Goal: Information Seeking & Learning: Learn about a topic

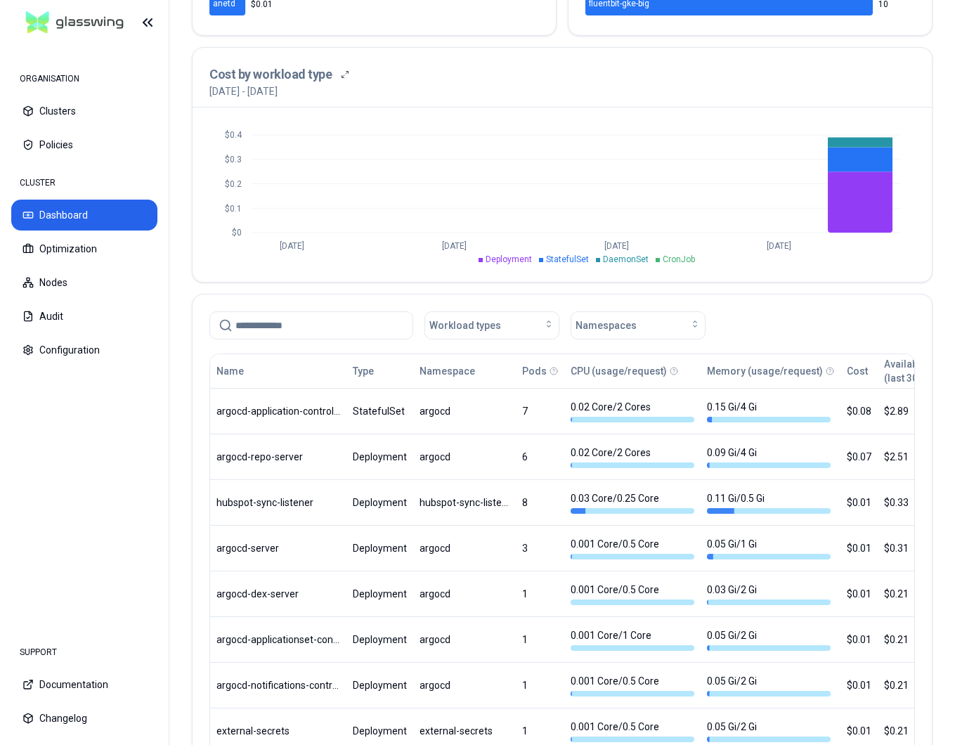
scroll to position [693, 0]
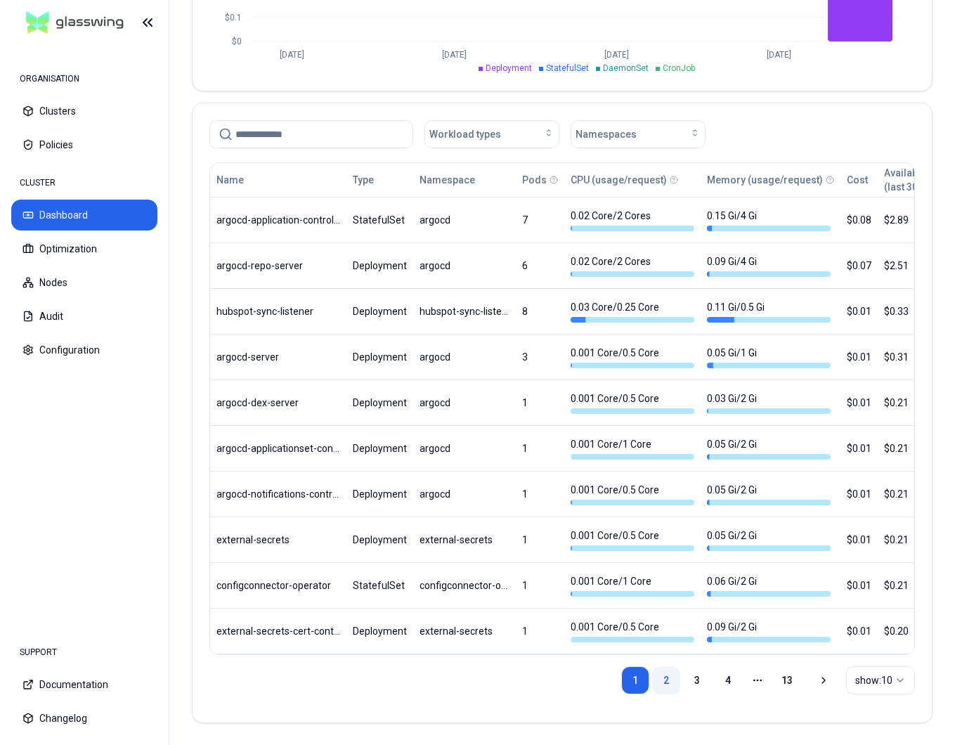
click at [666, 679] on link "2" at bounding box center [666, 680] width 28 height 28
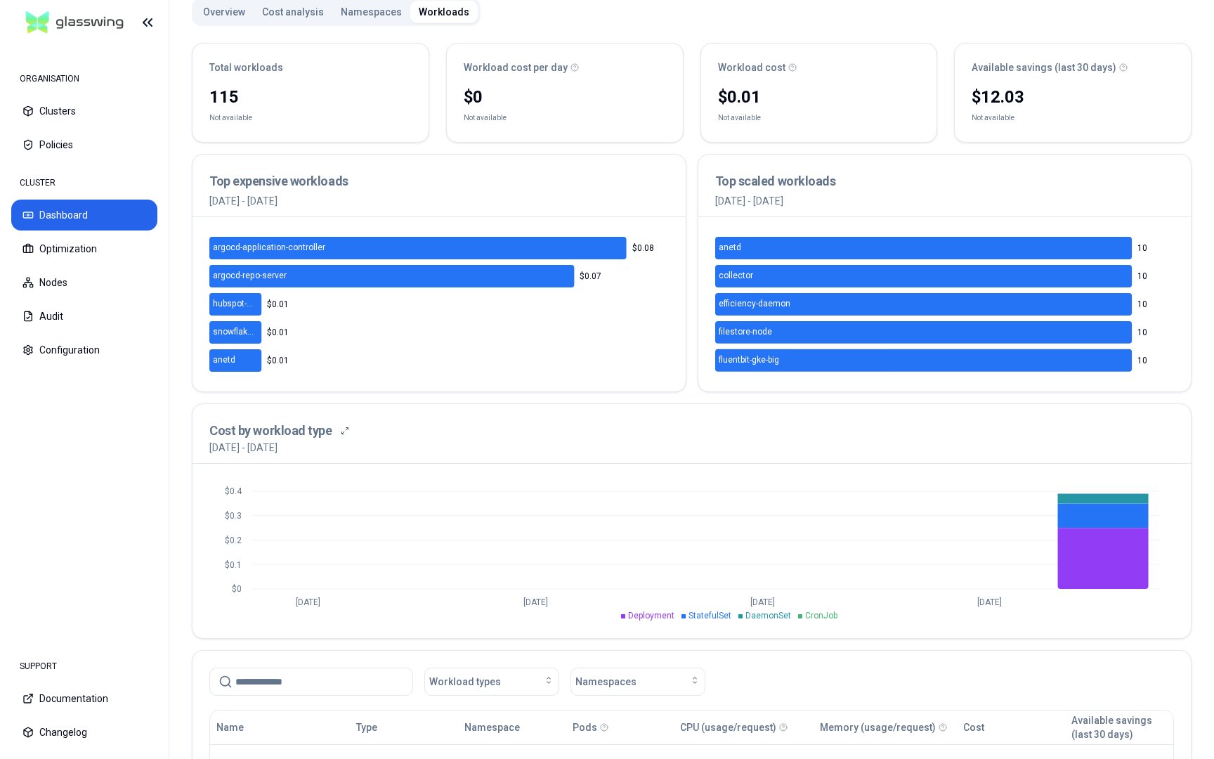
scroll to position [126, 0]
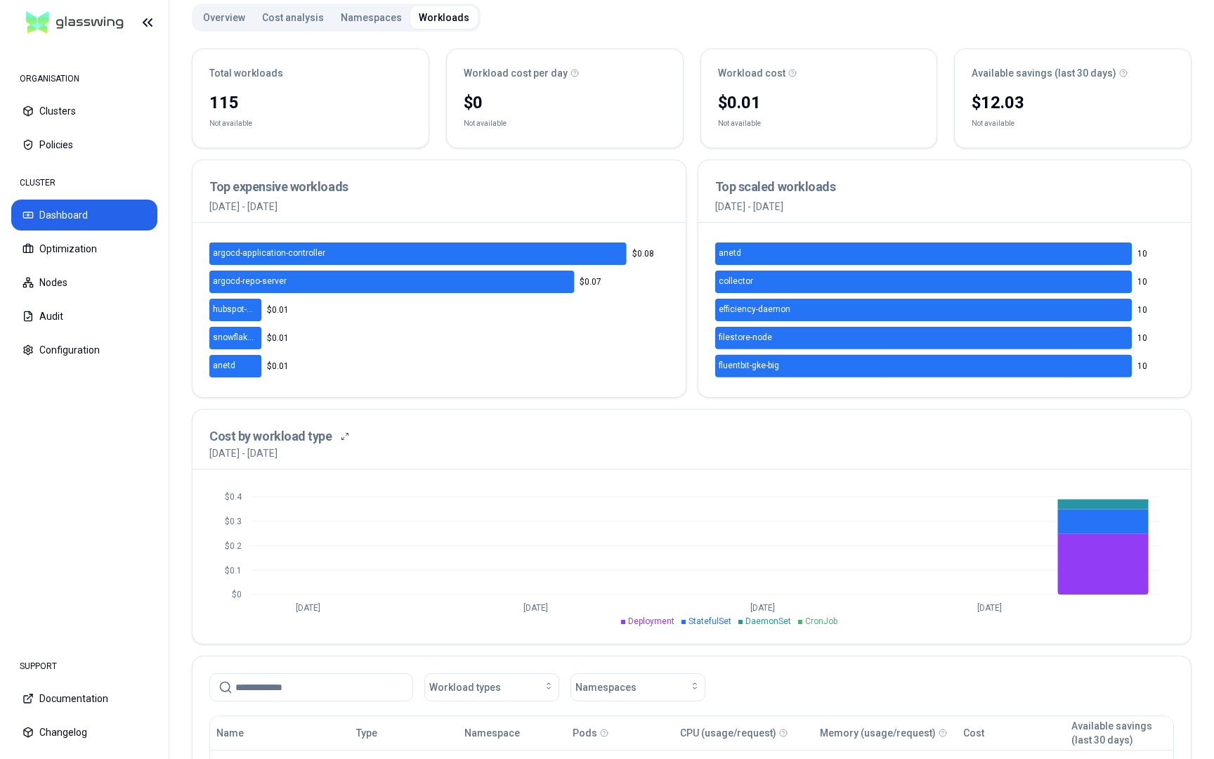
click at [217, 14] on button "Overview" at bounding box center [224, 17] width 59 height 22
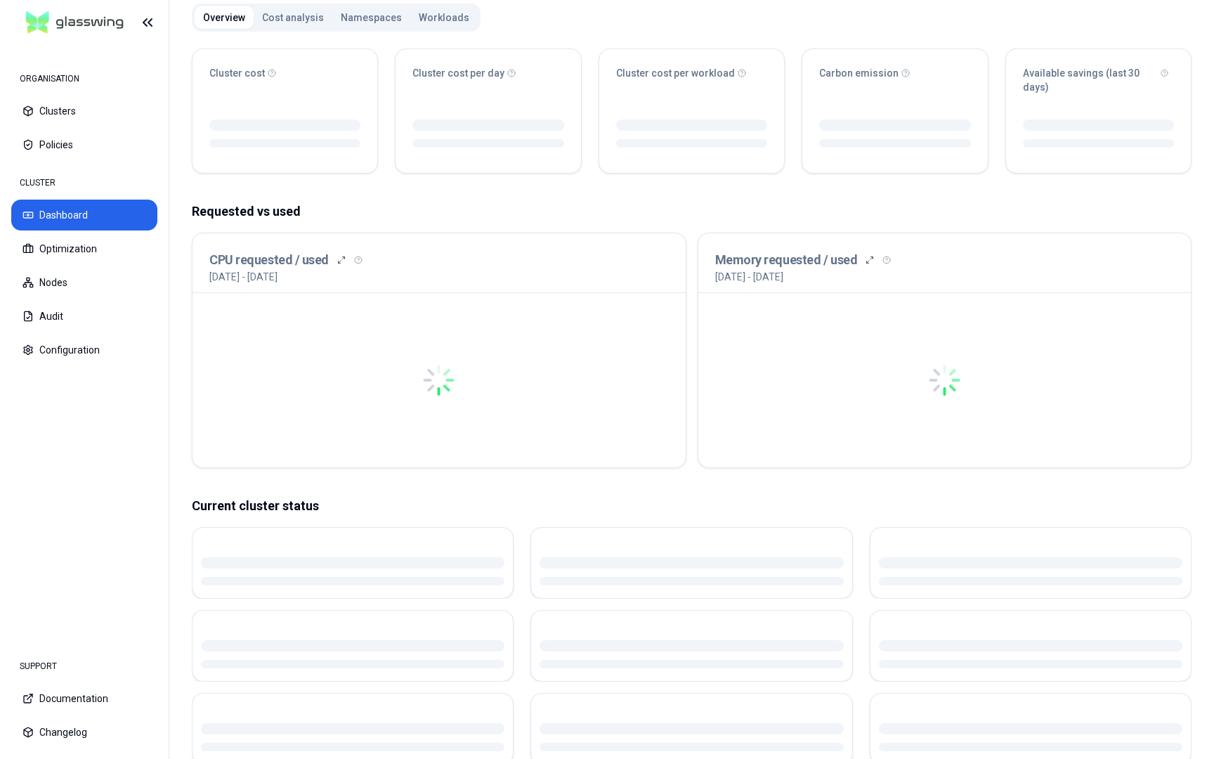
scroll to position [90, 0]
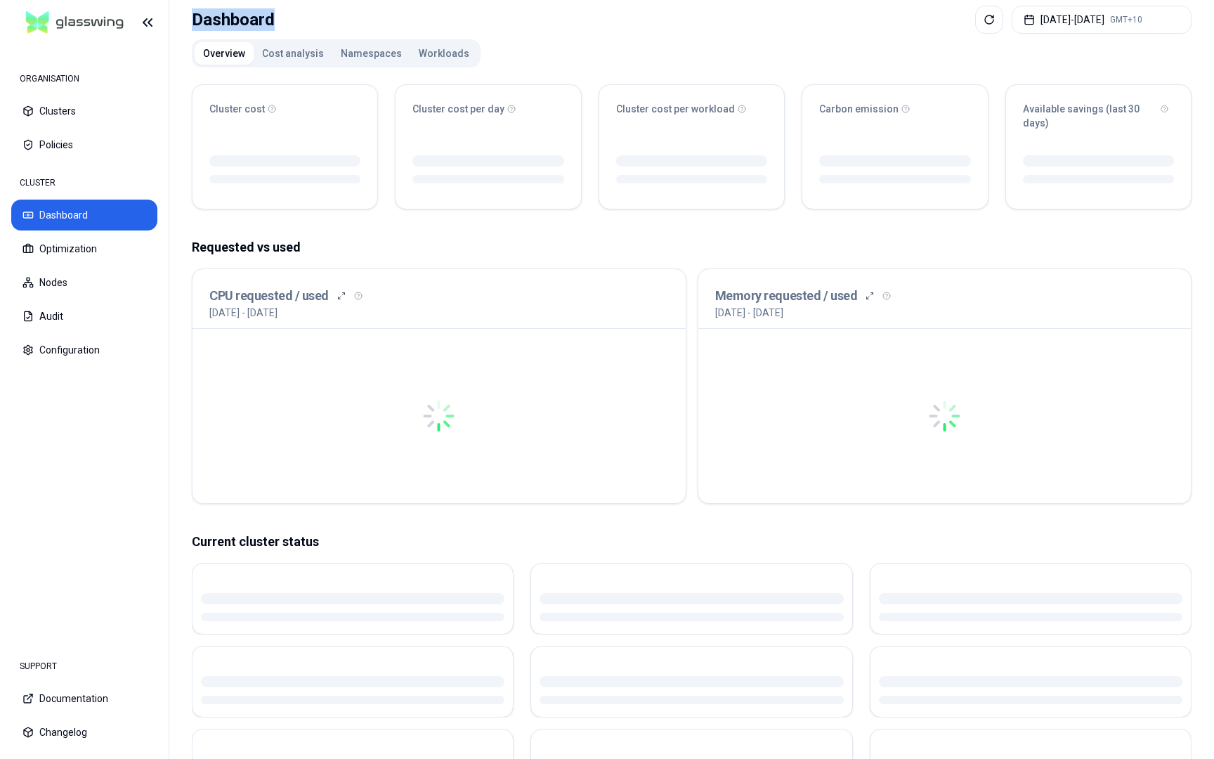
click at [217, 14] on div "Dashboard" at bounding box center [233, 20] width 83 height 28
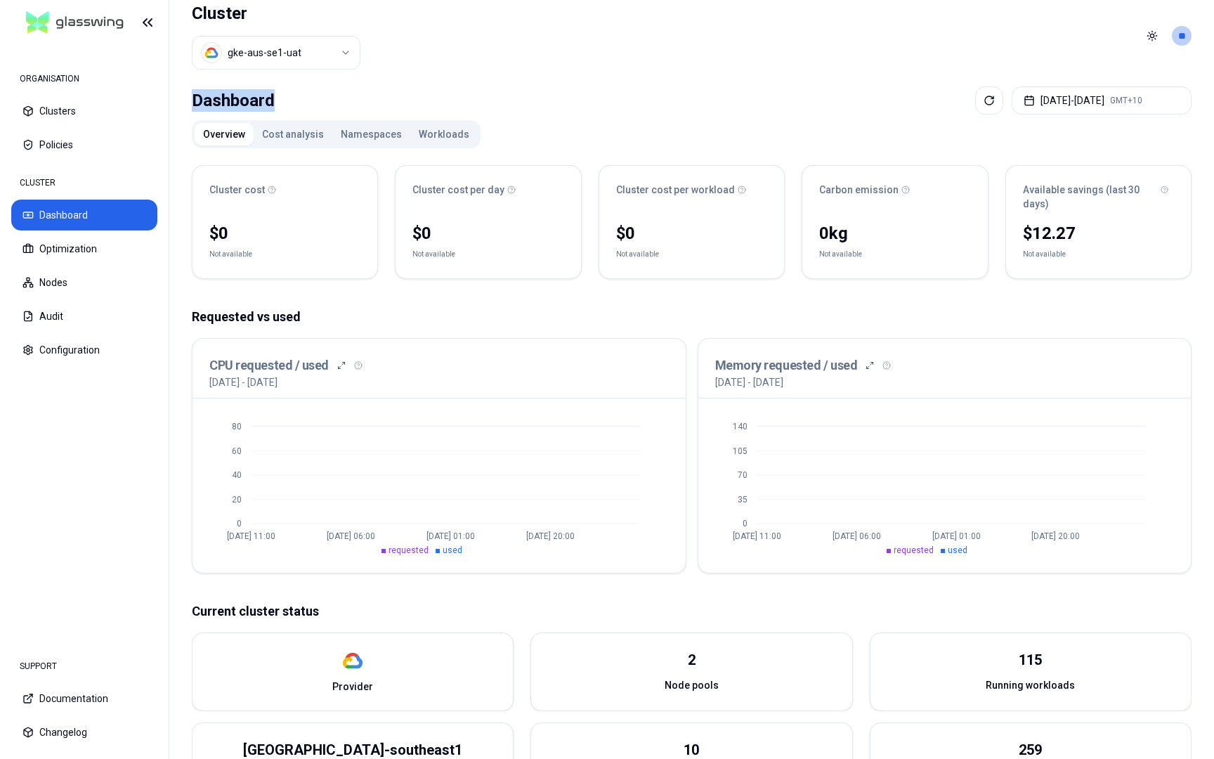
scroll to position [0, 0]
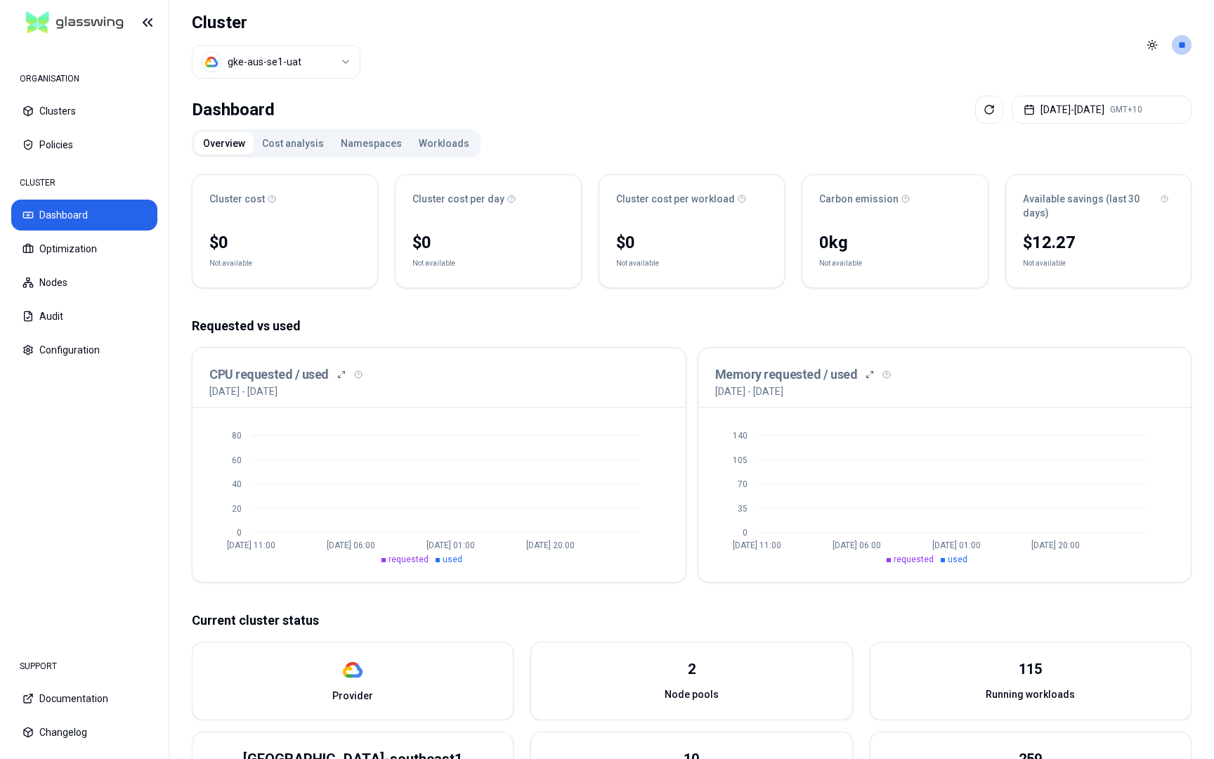
click at [274, 131] on div "Overview Cost analysis Namespaces Workloads" at bounding box center [336, 143] width 289 height 28
click at [277, 140] on button "Cost analysis" at bounding box center [293, 143] width 79 height 22
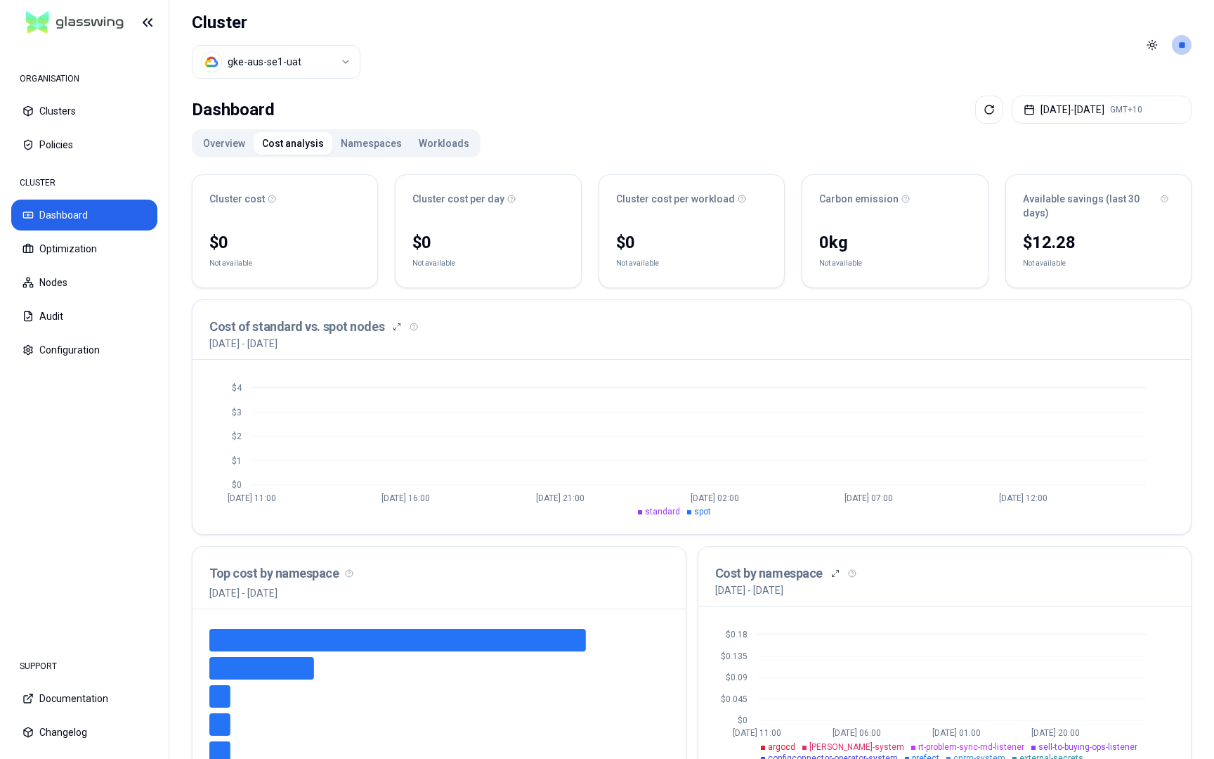
click at [356, 139] on button "Namespaces" at bounding box center [371, 143] width 78 height 22
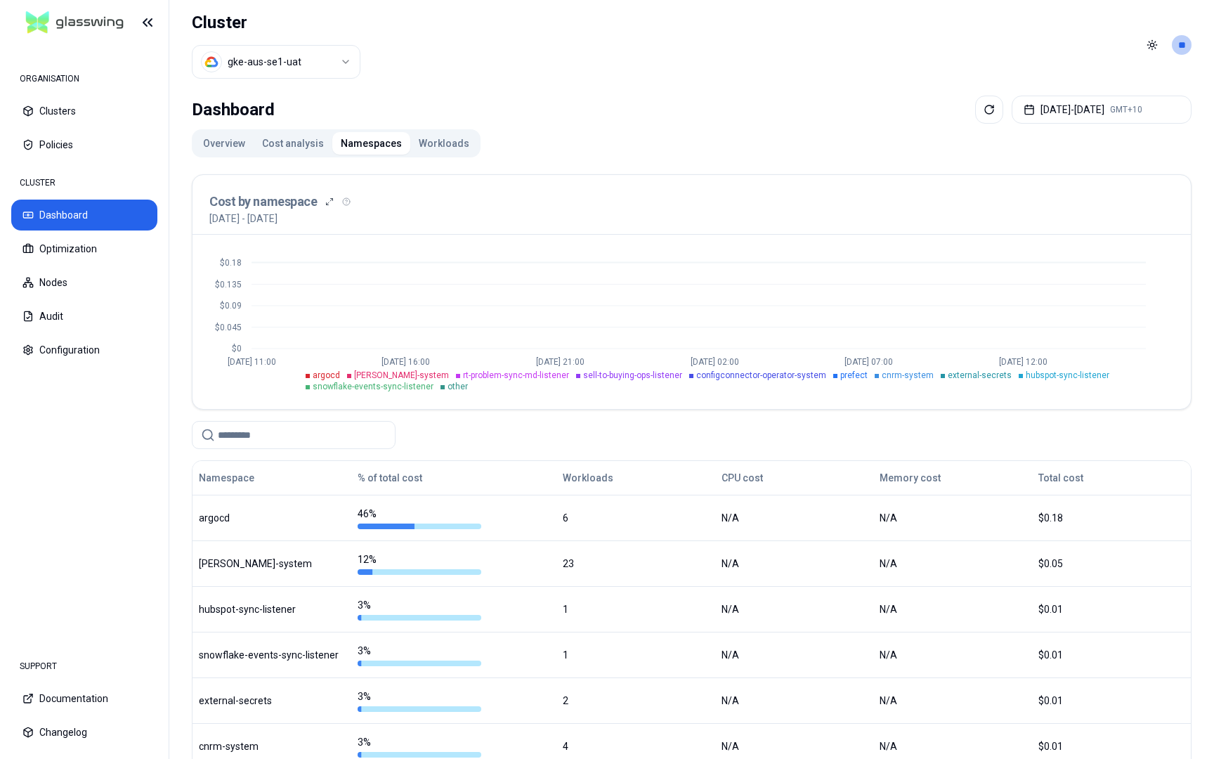
click at [436, 138] on button "Workloads" at bounding box center [443, 143] width 67 height 22
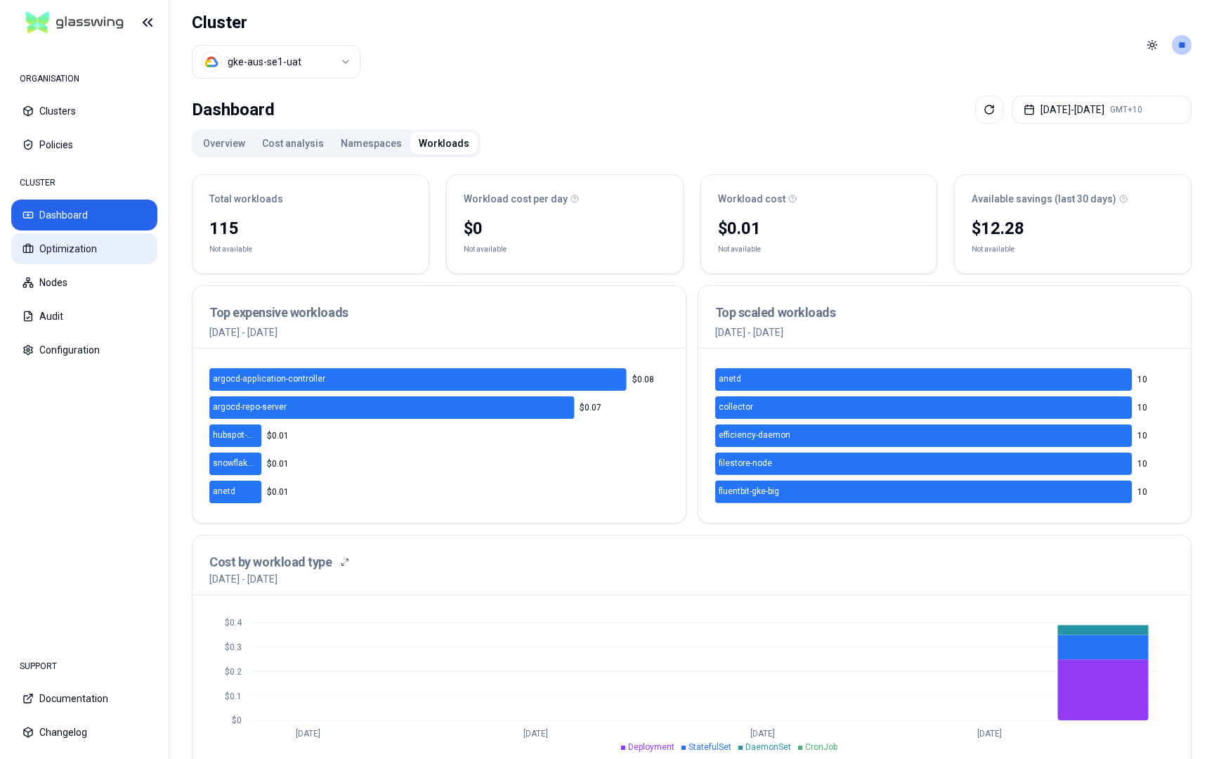
click at [67, 243] on button "Optimization" at bounding box center [84, 248] width 146 height 31
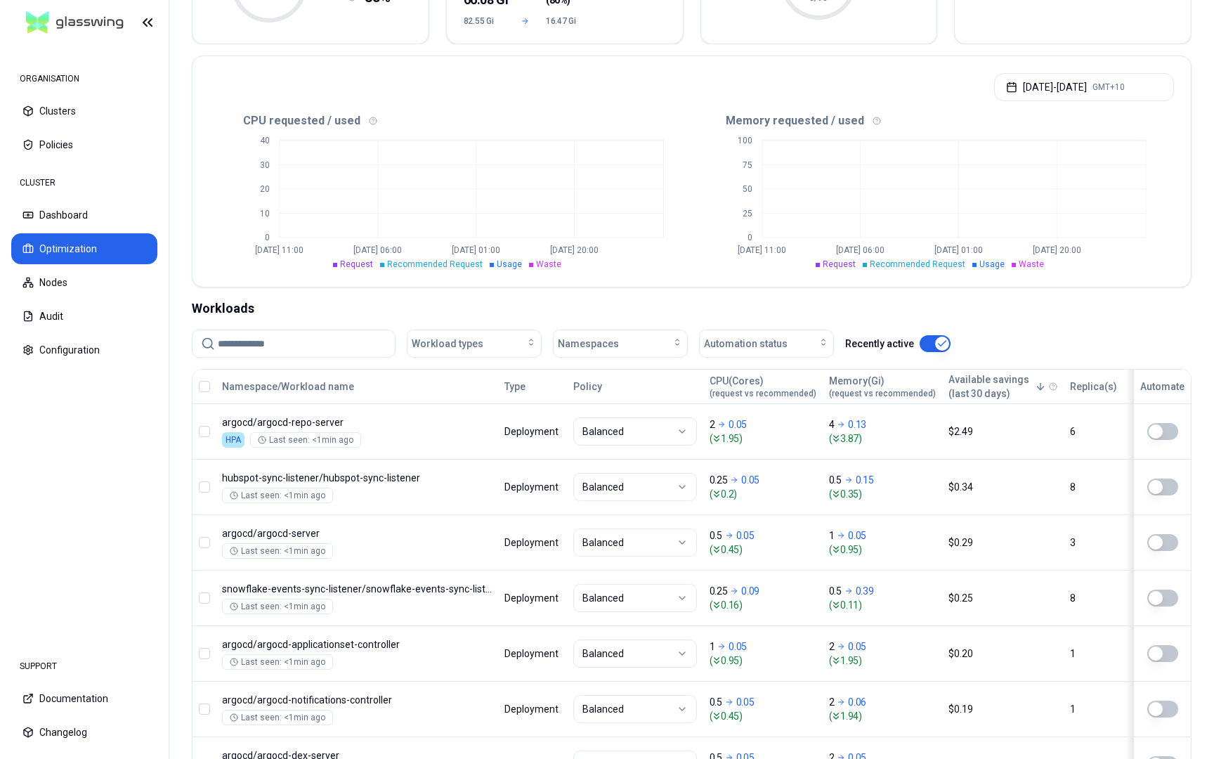
scroll to position [236, 0]
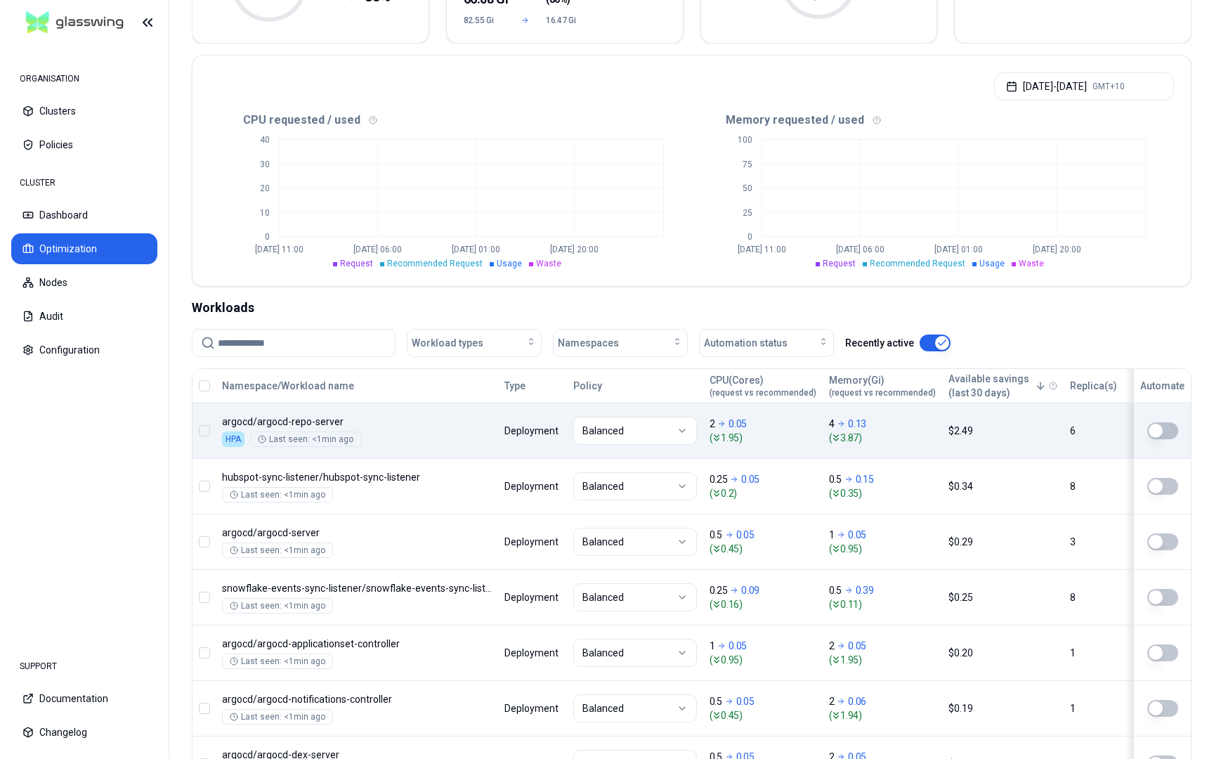
click at [683, 431] on html "ORGANISATION Clusters Policies CLUSTER Dashboard Optimization Nodes Audit Confi…" at bounding box center [607, 379] width 1214 height 759
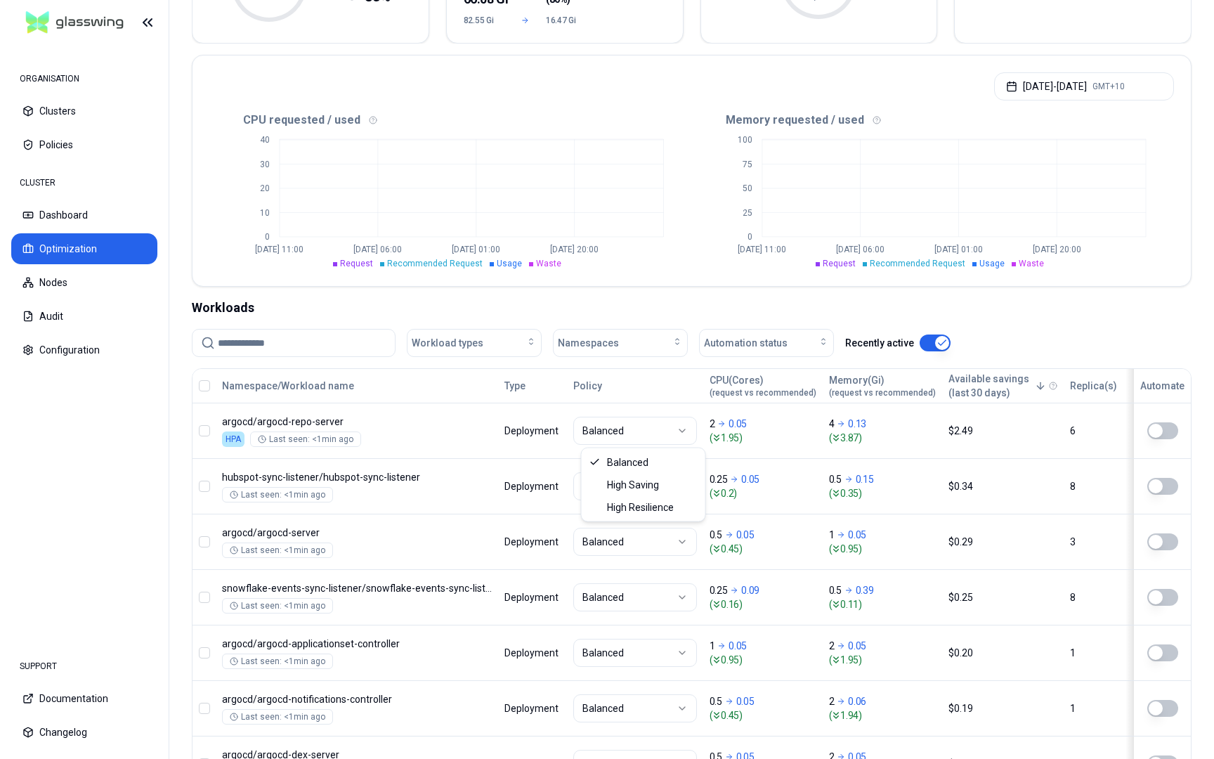
click at [692, 313] on html "ORGANISATION Clusters Policies CLUSTER Dashboard Optimization Nodes Audit Confi…" at bounding box center [607, 379] width 1214 height 759
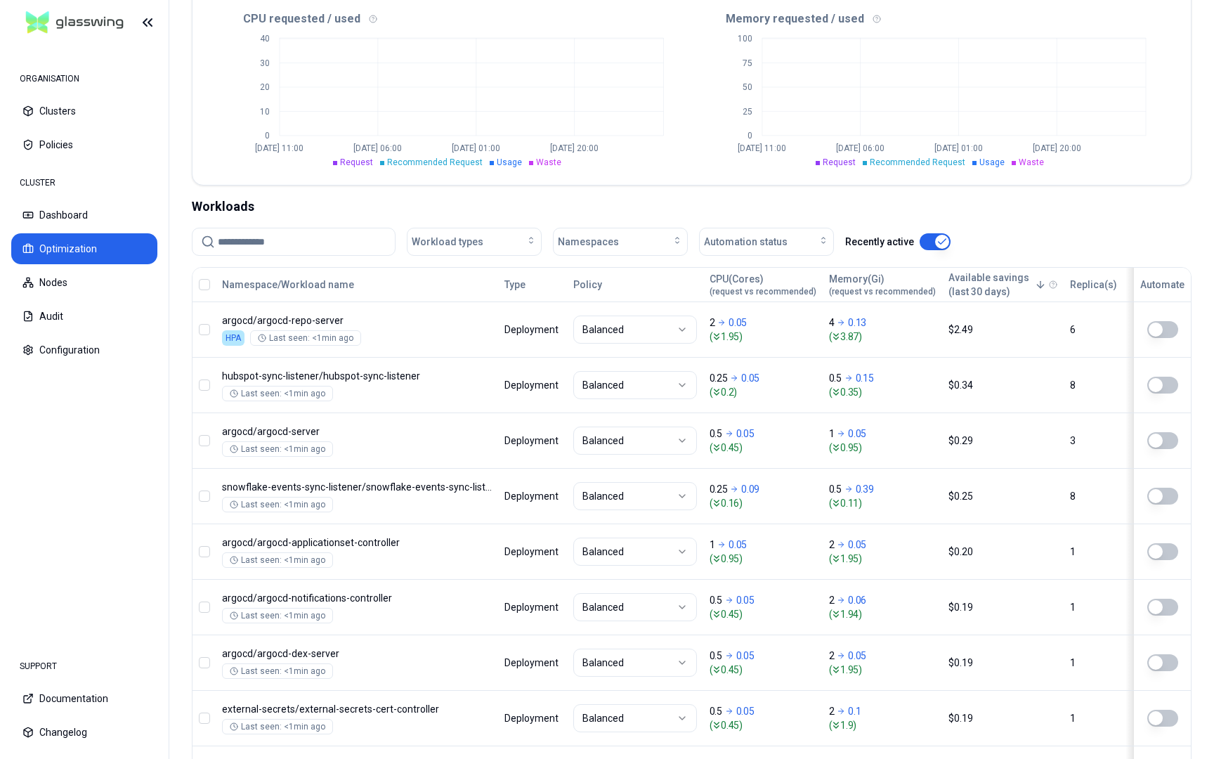
scroll to position [332, 0]
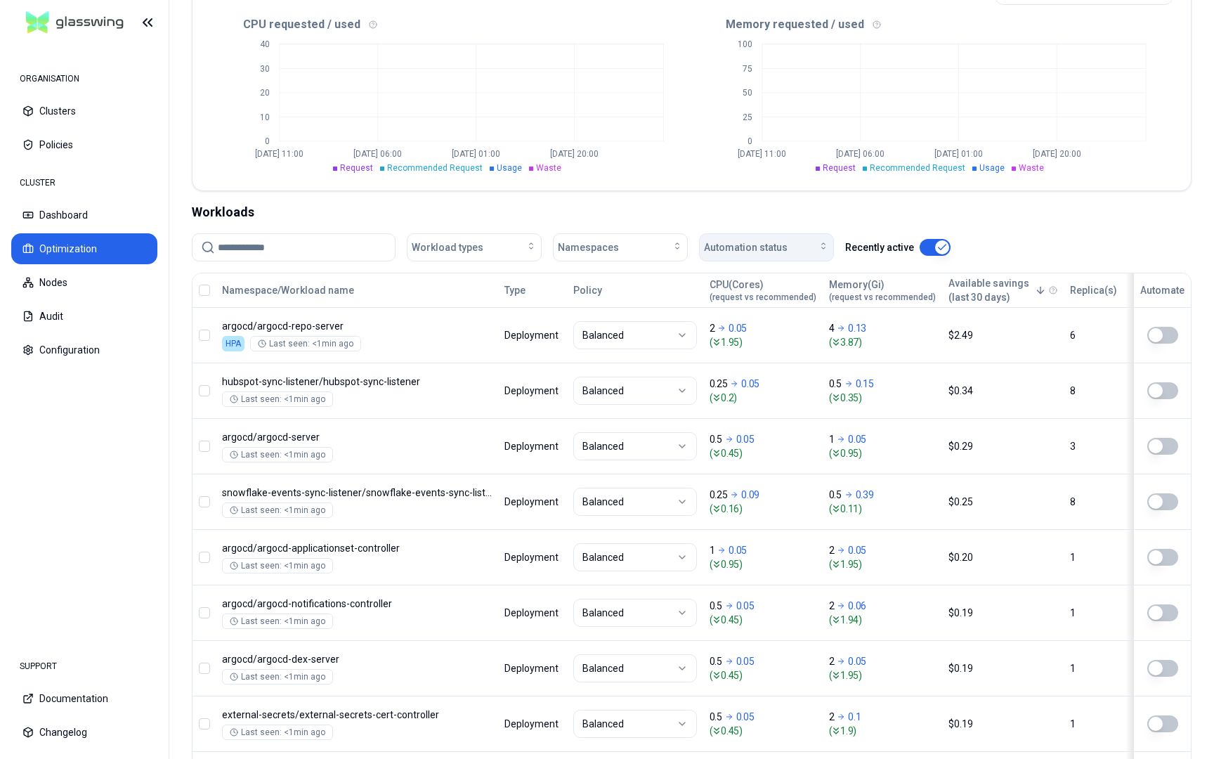
click at [757, 241] on span "Automation status" at bounding box center [746, 247] width 84 height 14
click at [889, 246] on div "Workload types Namespaces Automation status Recently active" at bounding box center [692, 247] width 1000 height 28
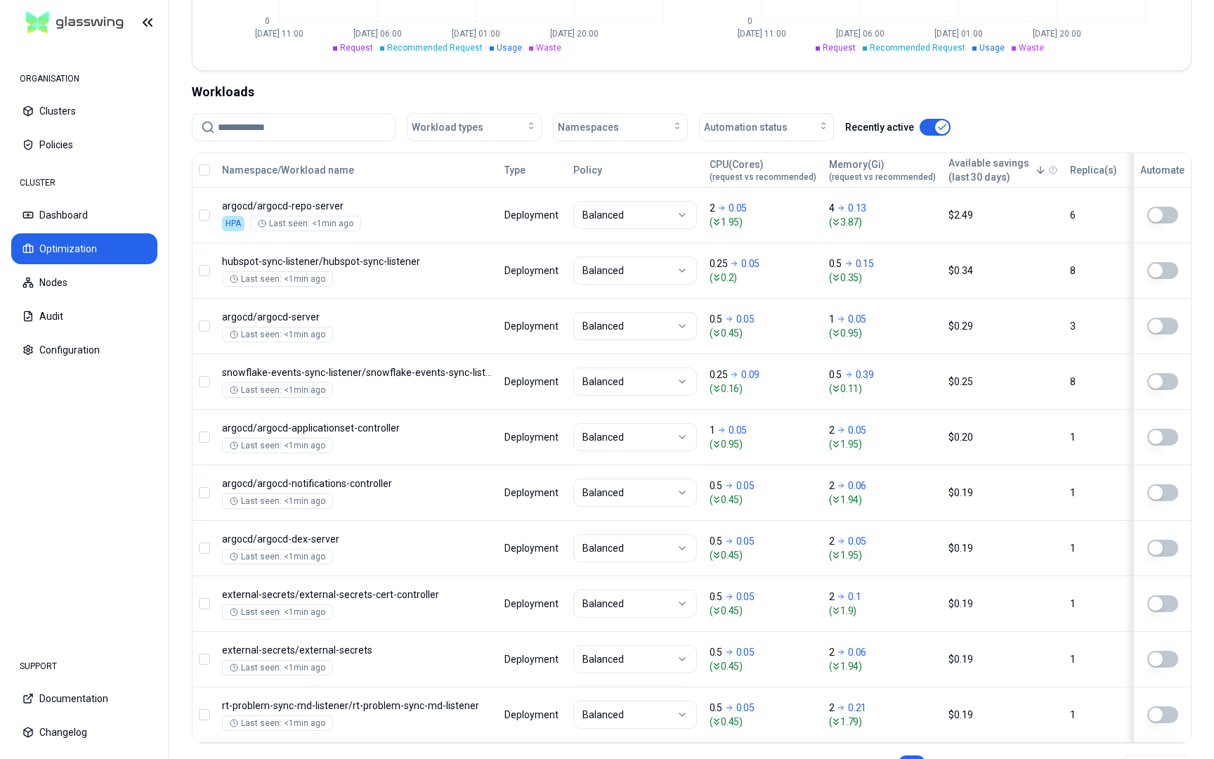
scroll to position [464, 0]
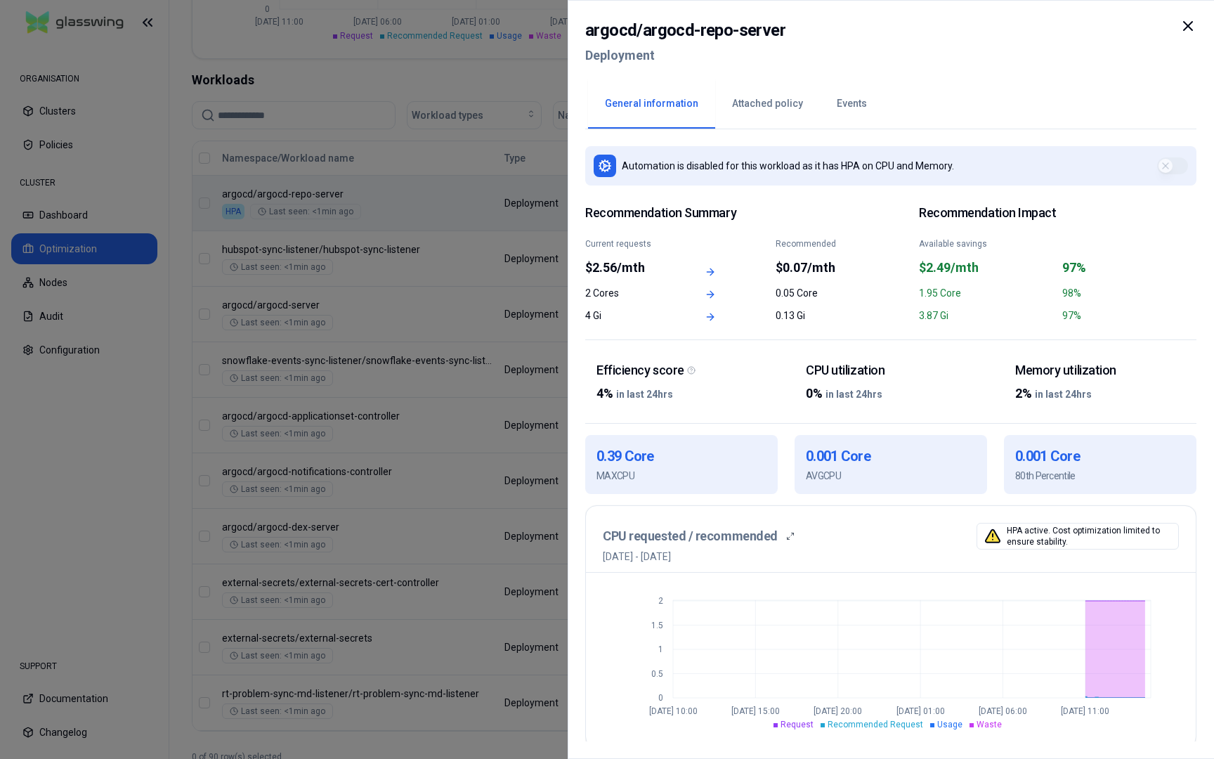
click at [436, 190] on div at bounding box center [607, 379] width 1214 height 759
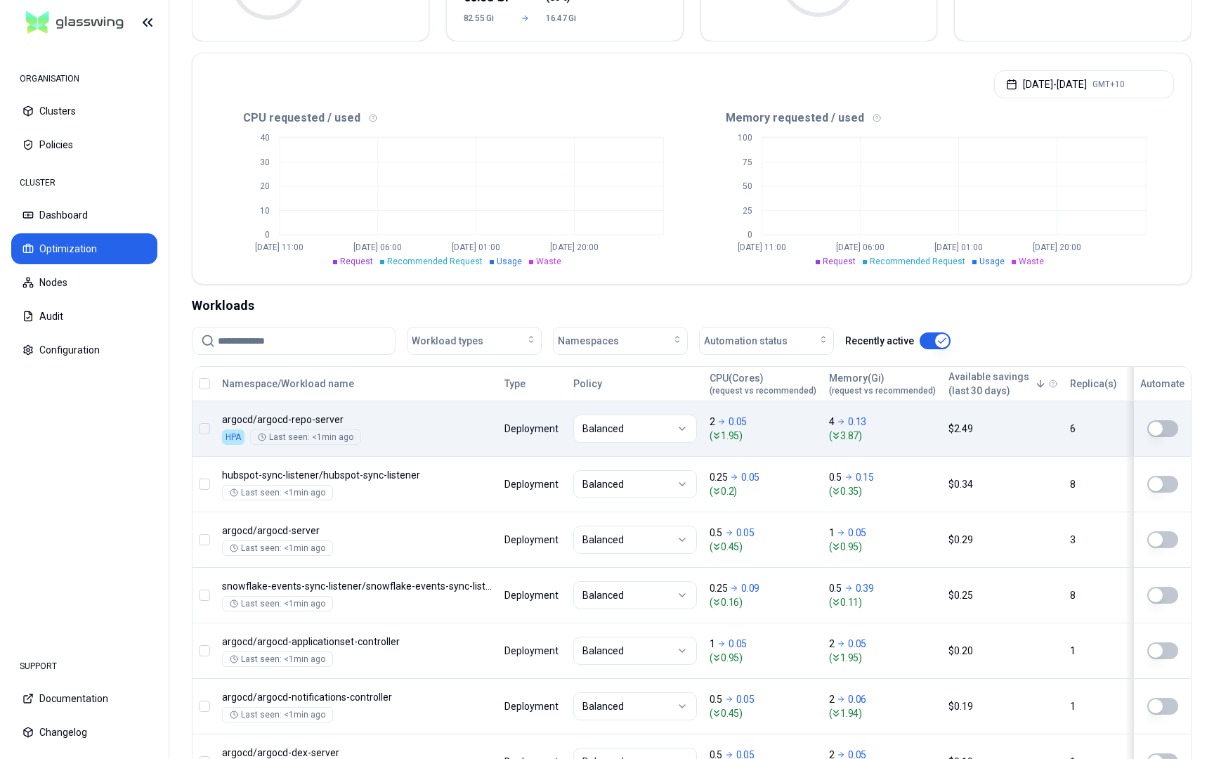
scroll to position [240, 0]
click at [758, 375] on div "CPU(Cores) (request vs recommended)" at bounding box center [763, 382] width 107 height 25
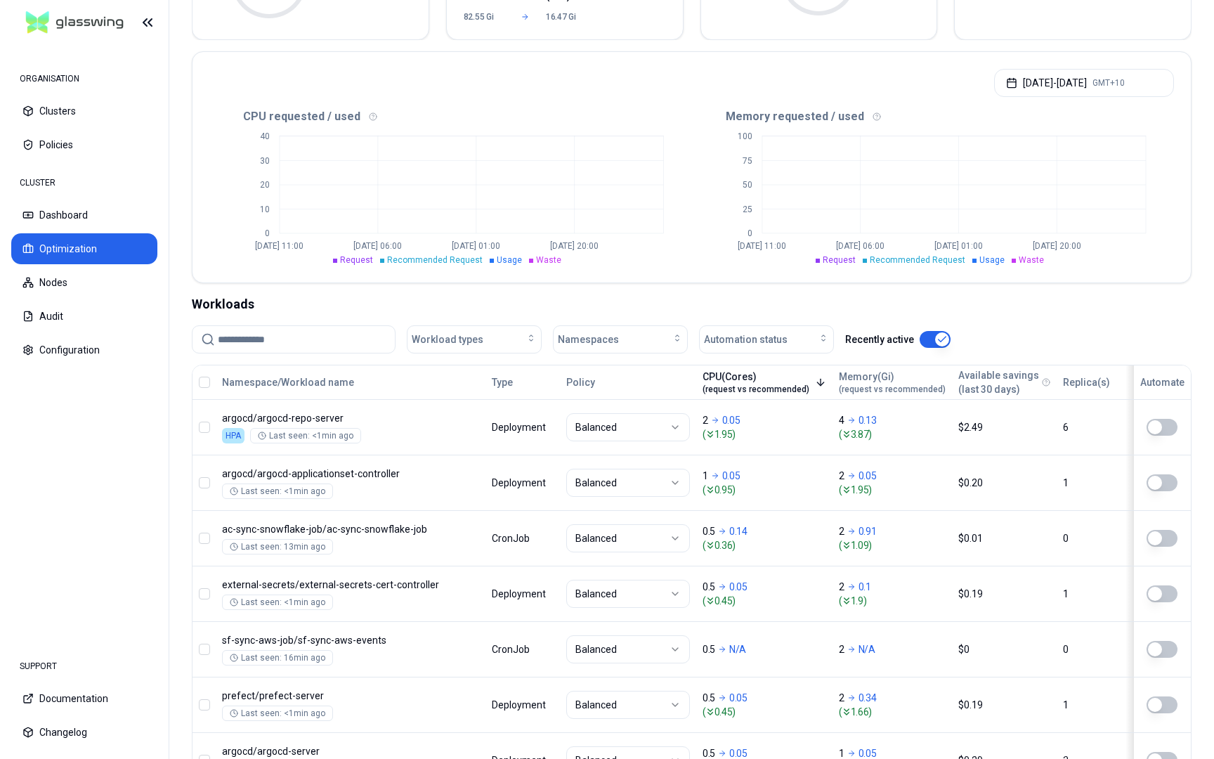
click at [741, 375] on div "CPU(Cores) (request vs recommended)" at bounding box center [756, 382] width 107 height 25
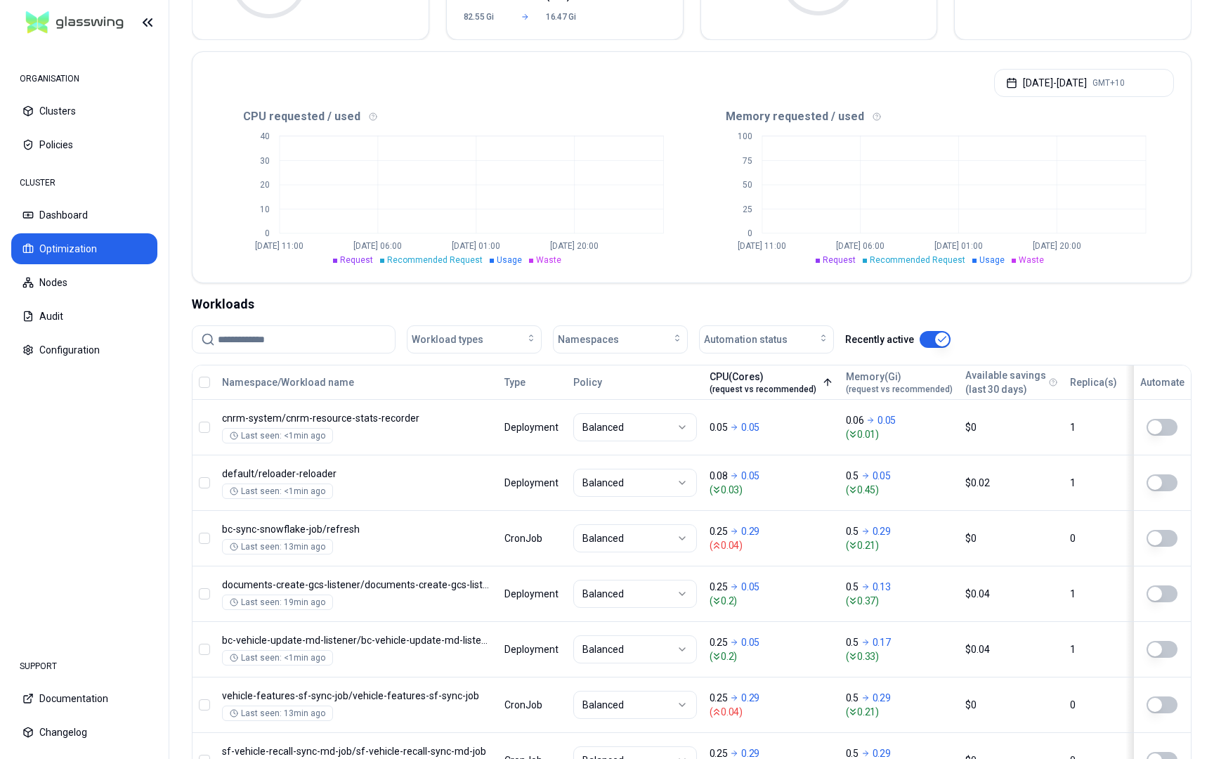
scroll to position [0, 0]
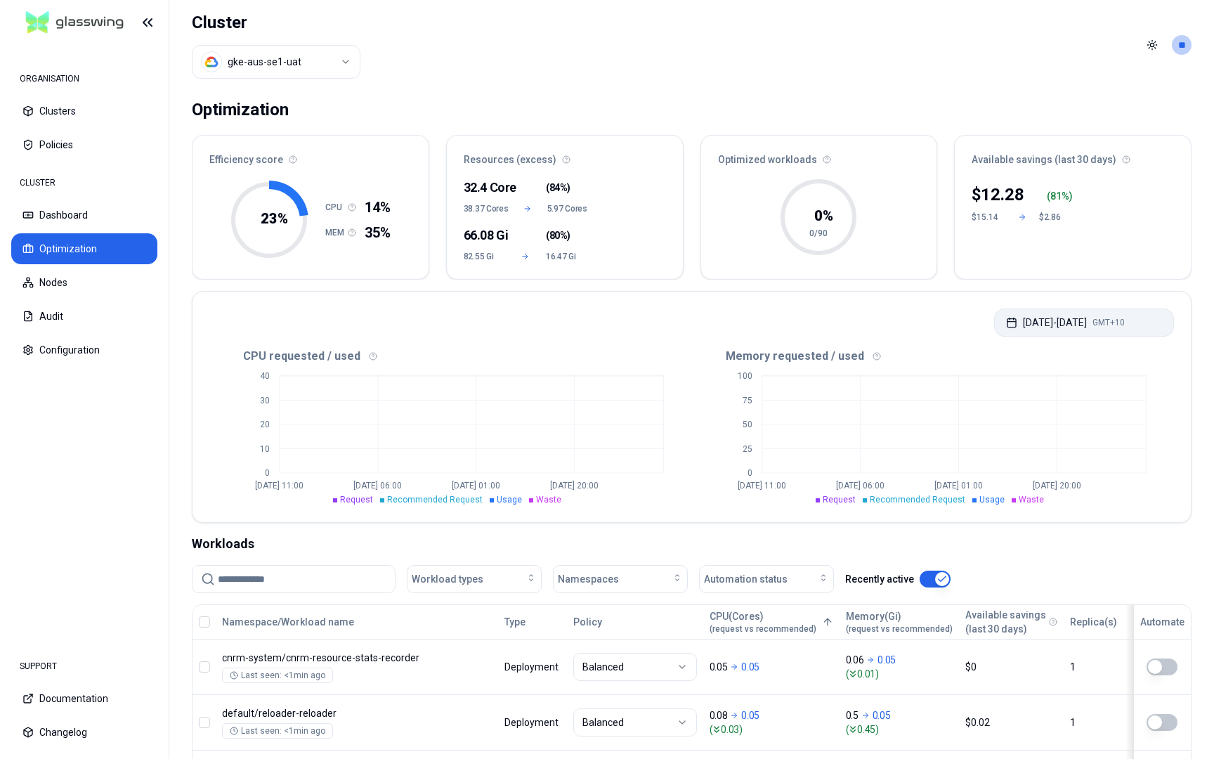
click at [889, 327] on button "[DATE] - [DATE] GMT+10" at bounding box center [1084, 323] width 180 height 28
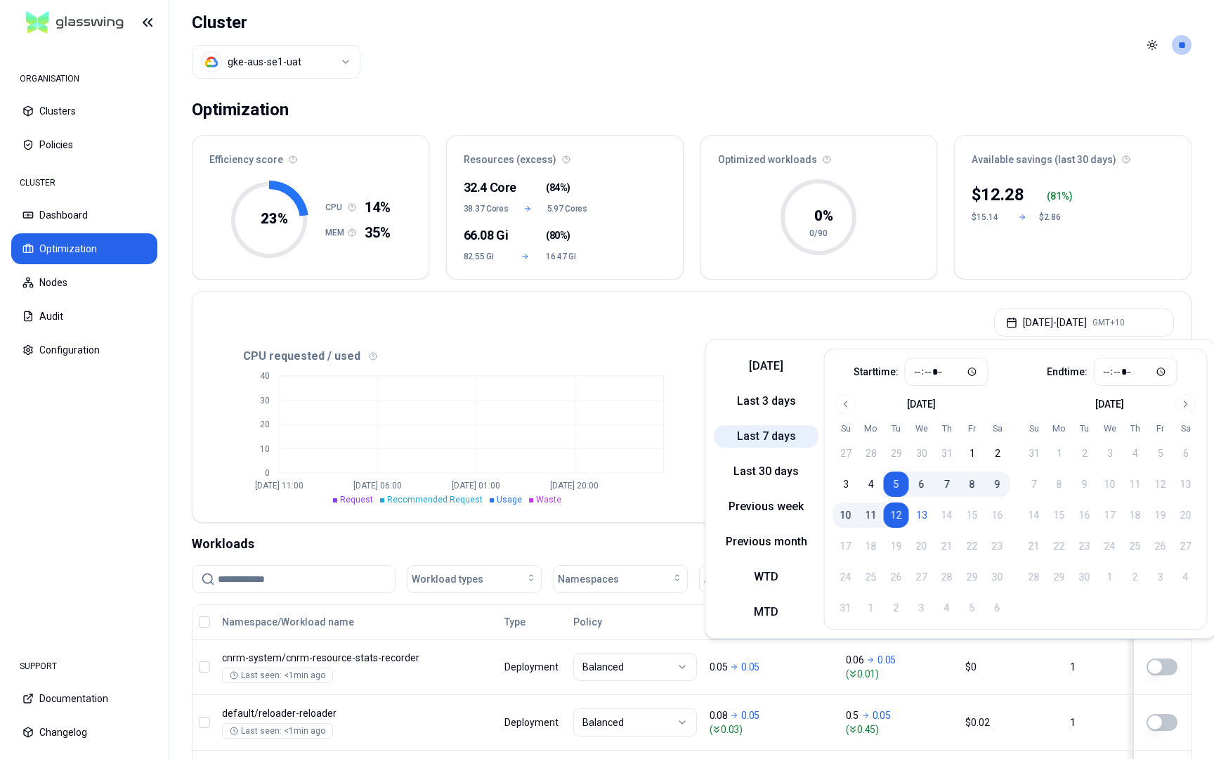
click at [786, 436] on button "Last 7 days" at bounding box center [767, 436] width 104 height 22
type input "*****"
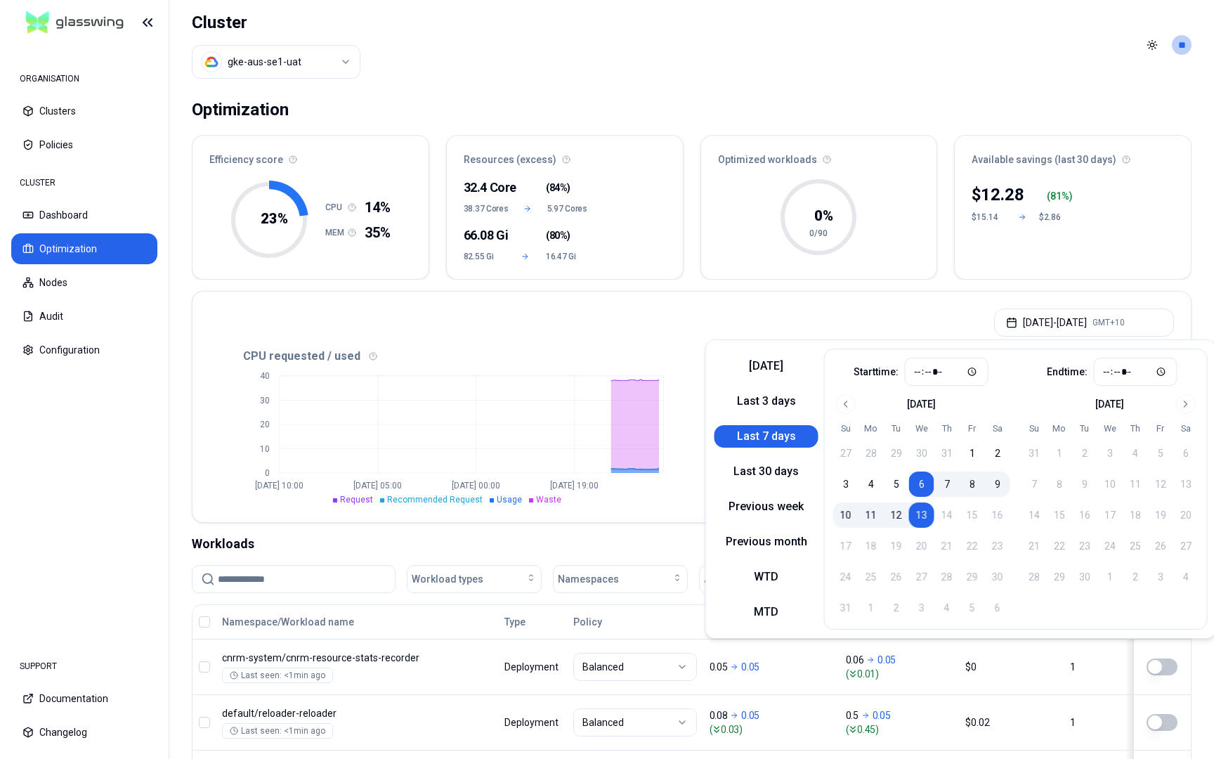
click at [666, 299] on div "[DATE] - [DATE] GMT+10" at bounding box center [692, 318] width 999 height 53
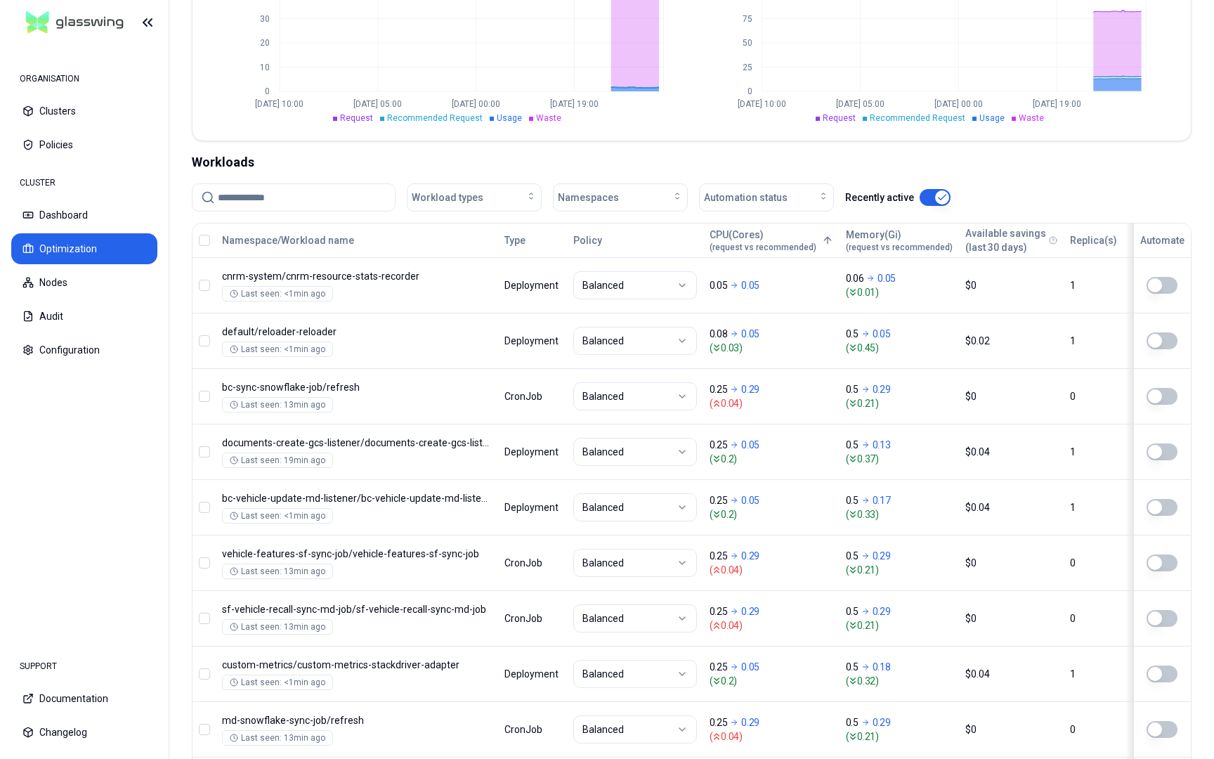
scroll to position [389, 0]
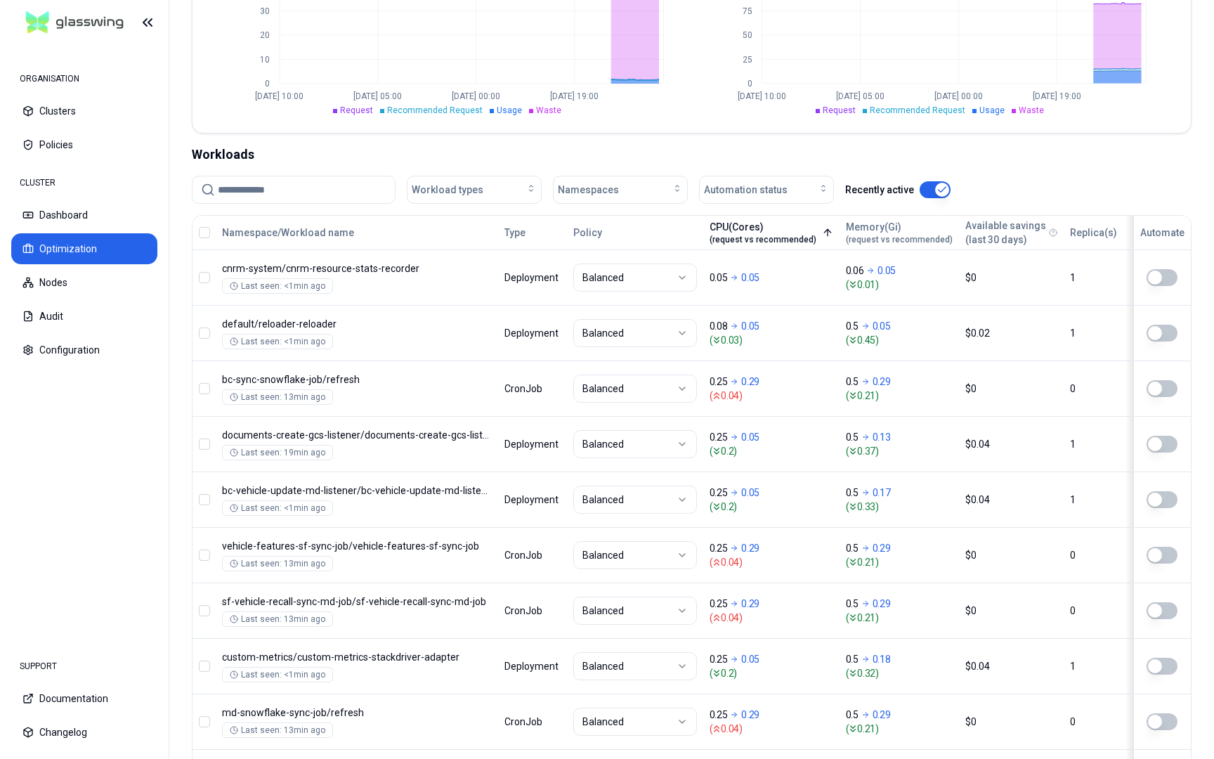
click at [748, 225] on div "CPU(Cores) (request vs recommended)" at bounding box center [763, 232] width 107 height 25
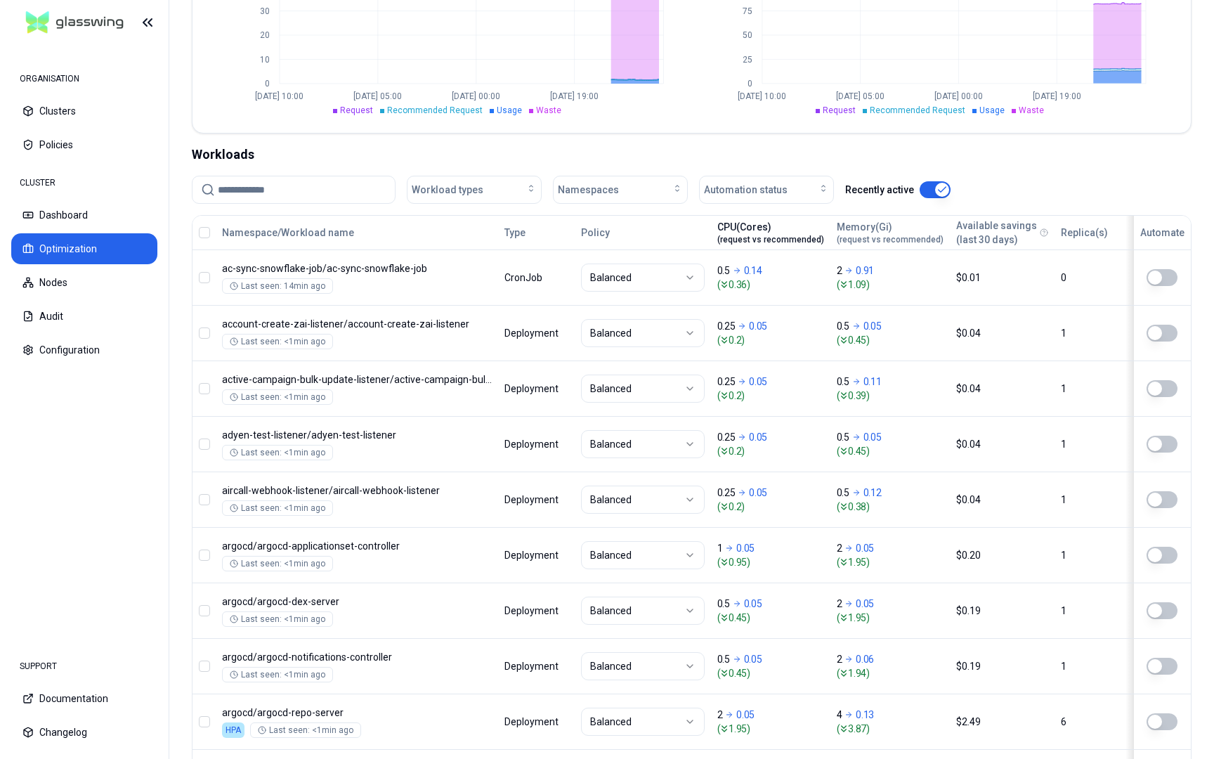
click at [769, 235] on span "(request vs recommended)" at bounding box center [771, 239] width 107 height 11
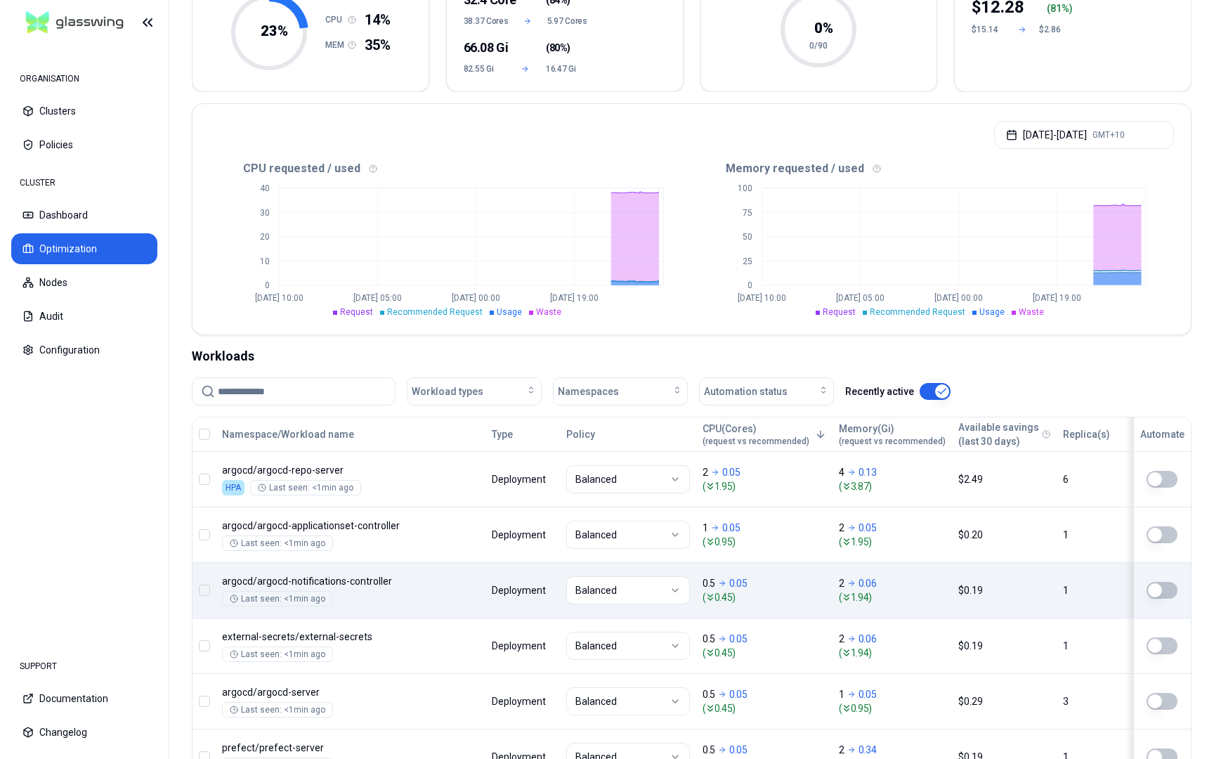
scroll to position [185, 0]
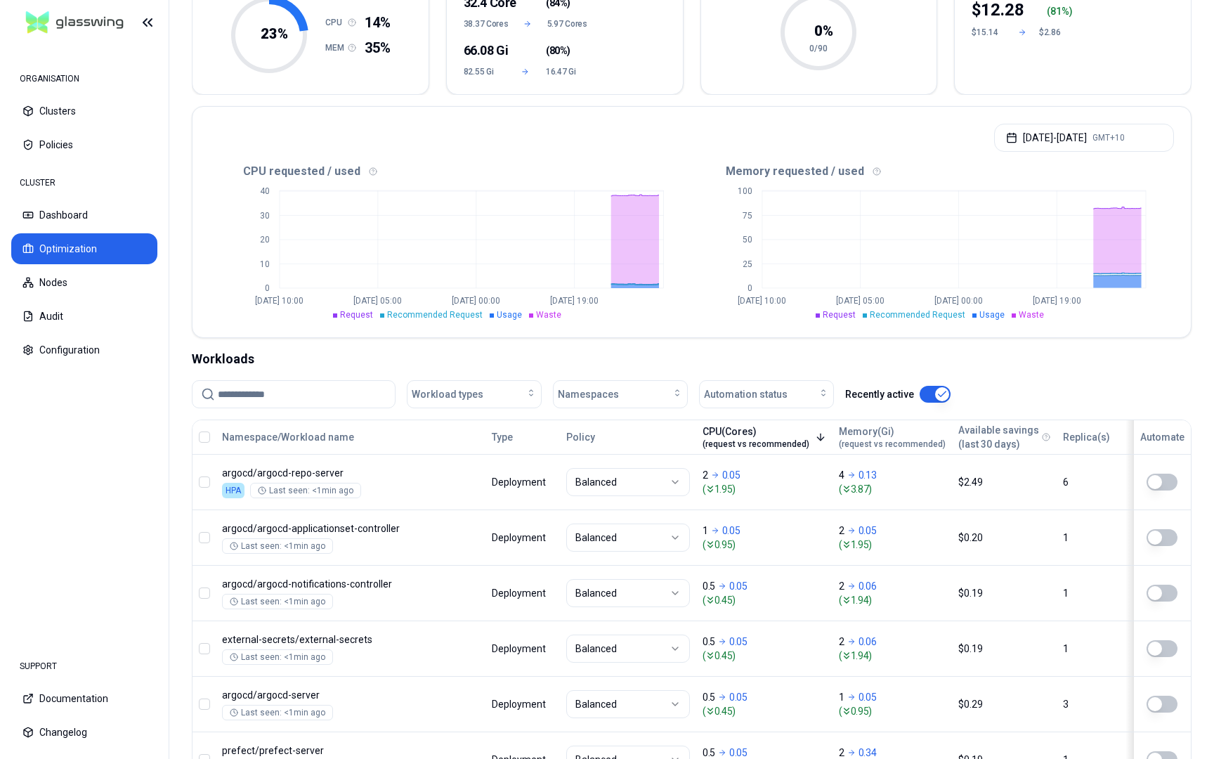
click at [804, 433] on button "CPU(Cores) (request vs recommended)" at bounding box center [765, 437] width 124 height 28
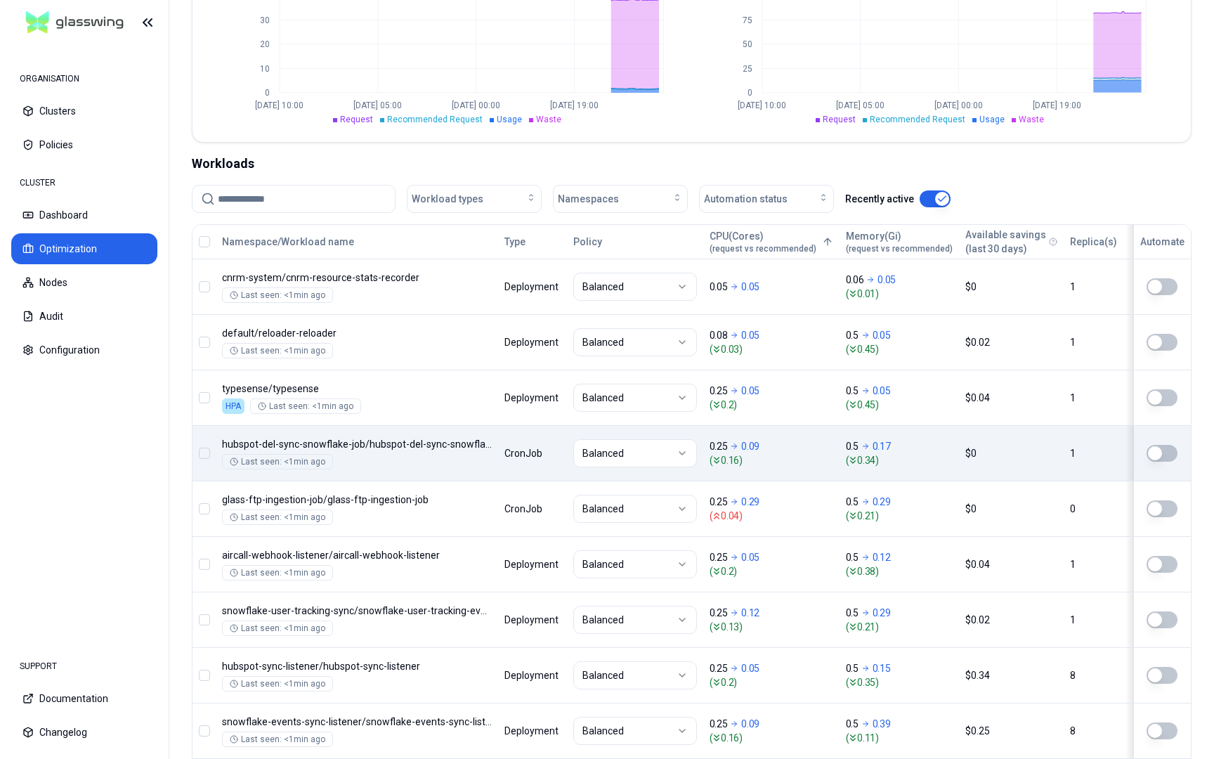
scroll to position [509, 0]
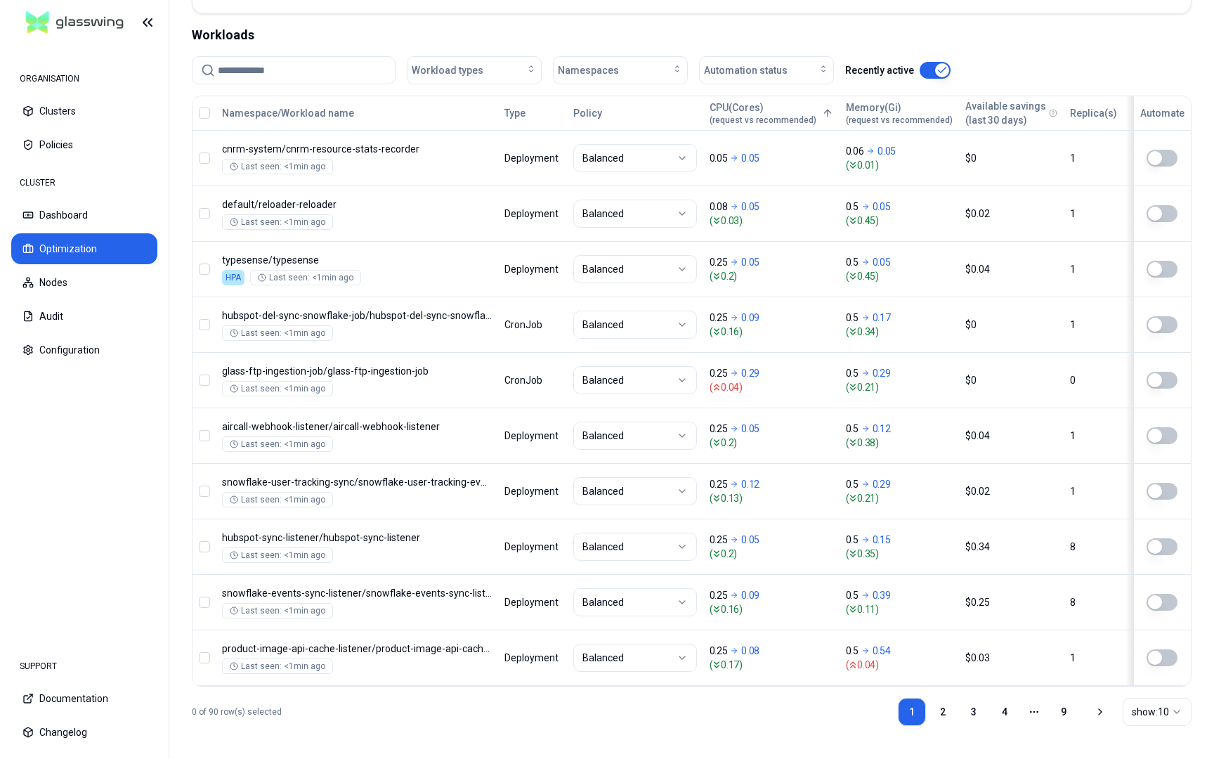
click at [889, 708] on html "ORGANISATION Clusters Policies CLUSTER Dashboard Optimization Nodes Audit Confi…" at bounding box center [607, 379] width 1214 height 759
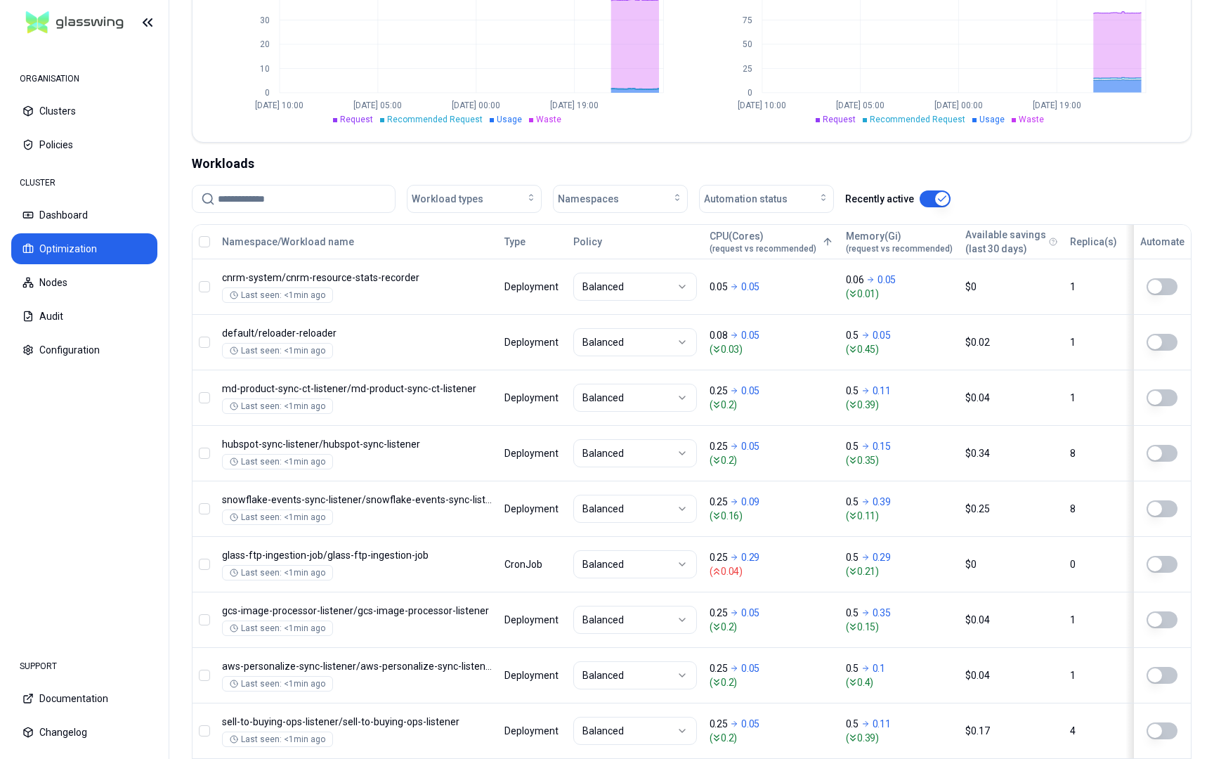
scroll to position [375, 0]
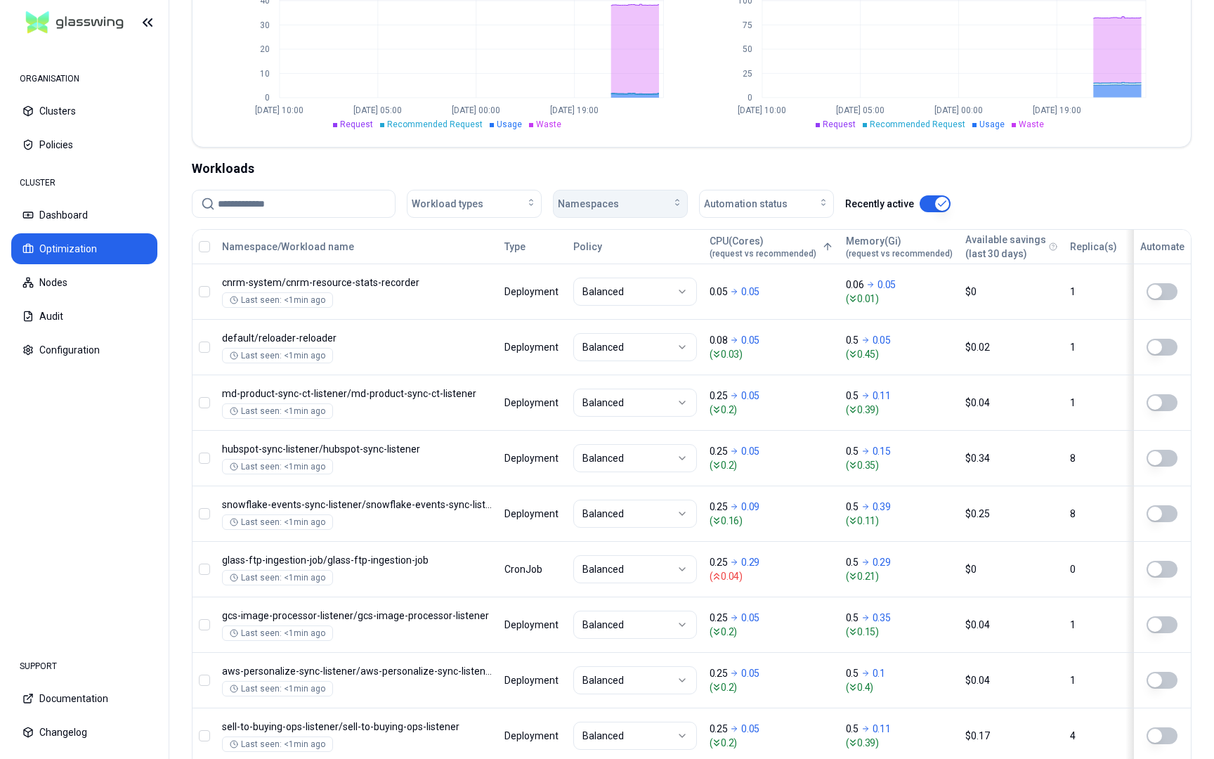
click at [633, 201] on div "Namespaces" at bounding box center [620, 204] width 125 height 14
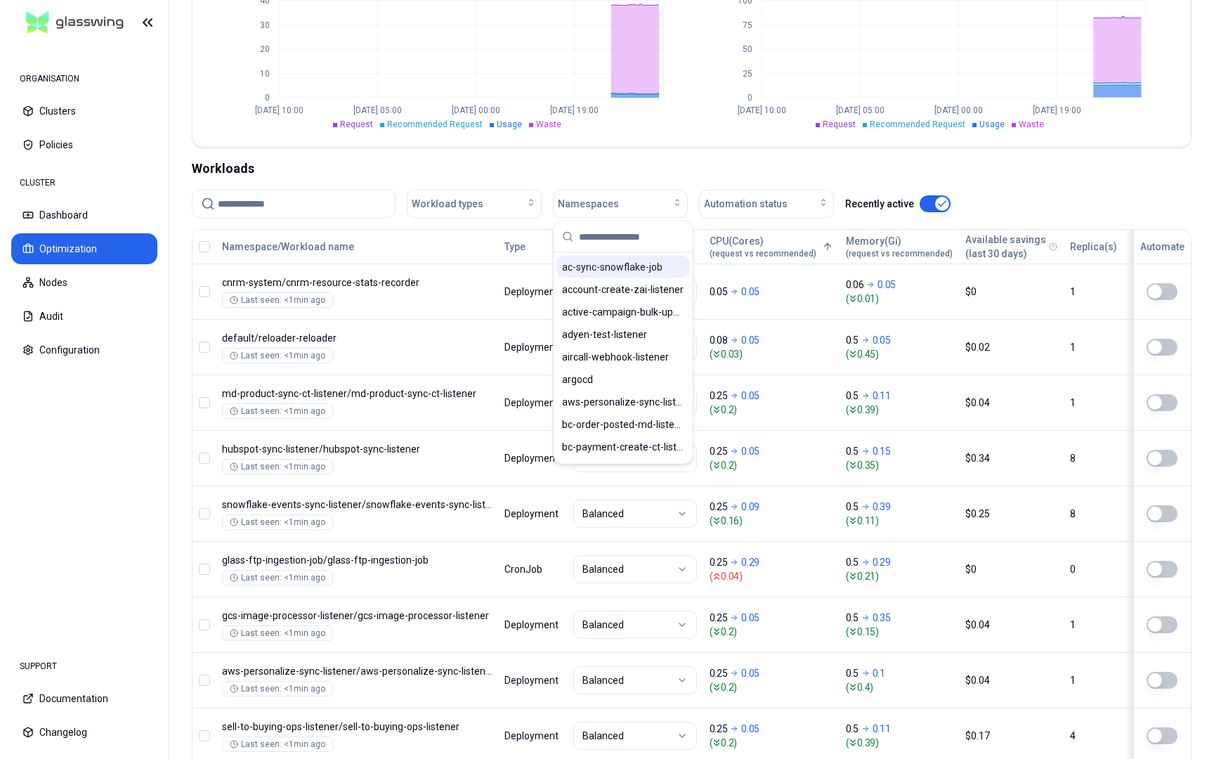
click at [623, 267] on span "ac-sync-snowflake-job" at bounding box center [612, 267] width 100 height 14
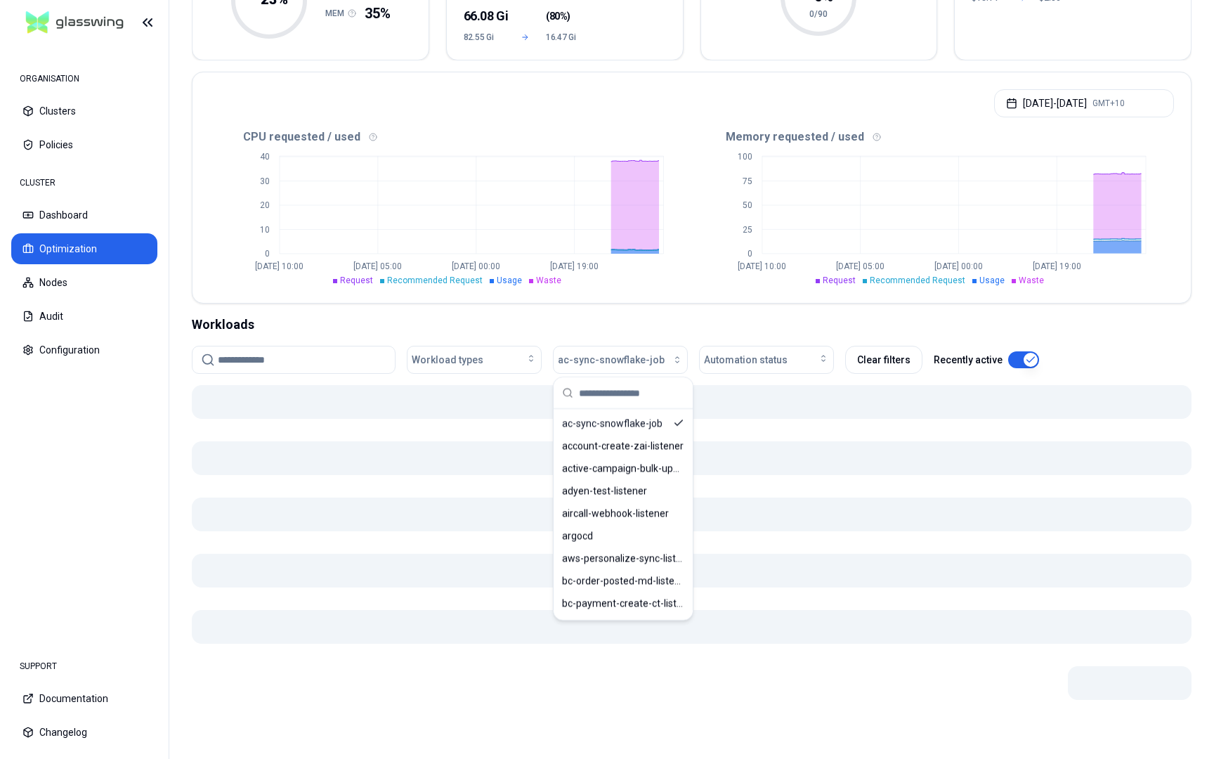
scroll to position [188, 0]
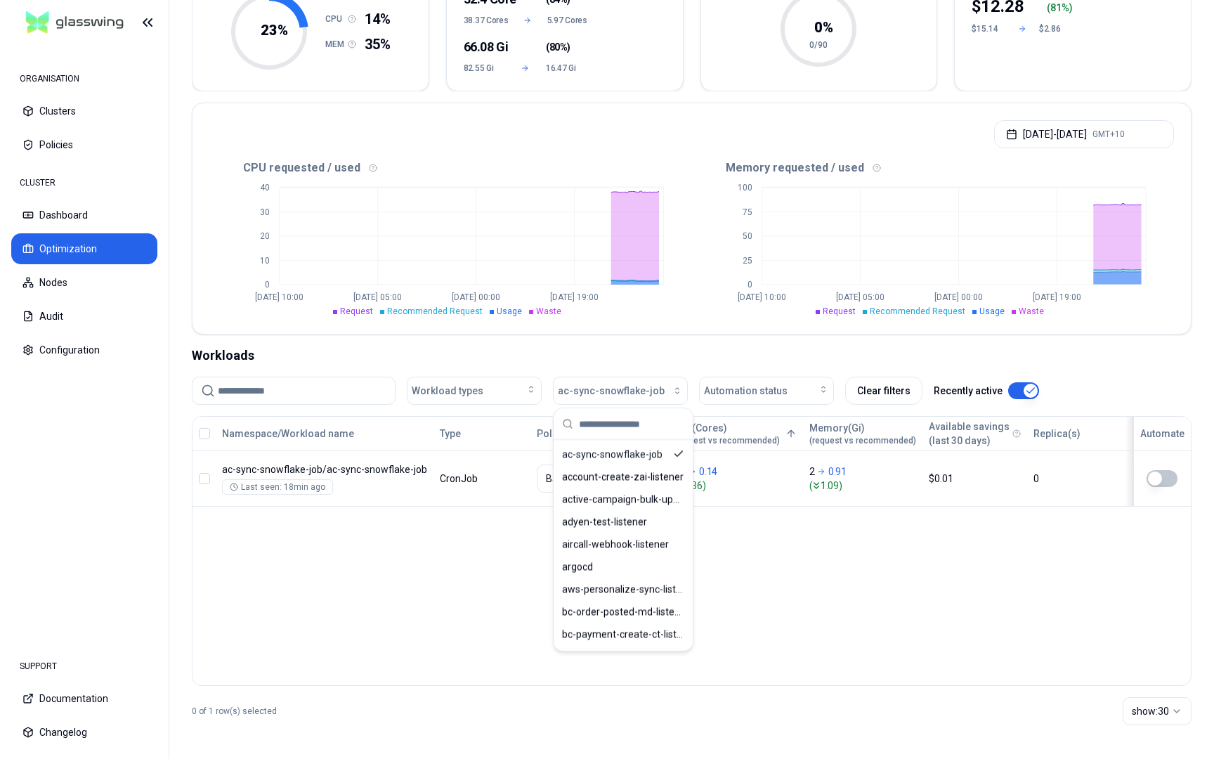
click at [888, 623] on div "Namespace/Workload name Type Policy CPU(Cores) (request vs recommended) Memory(…" at bounding box center [692, 551] width 1000 height 270
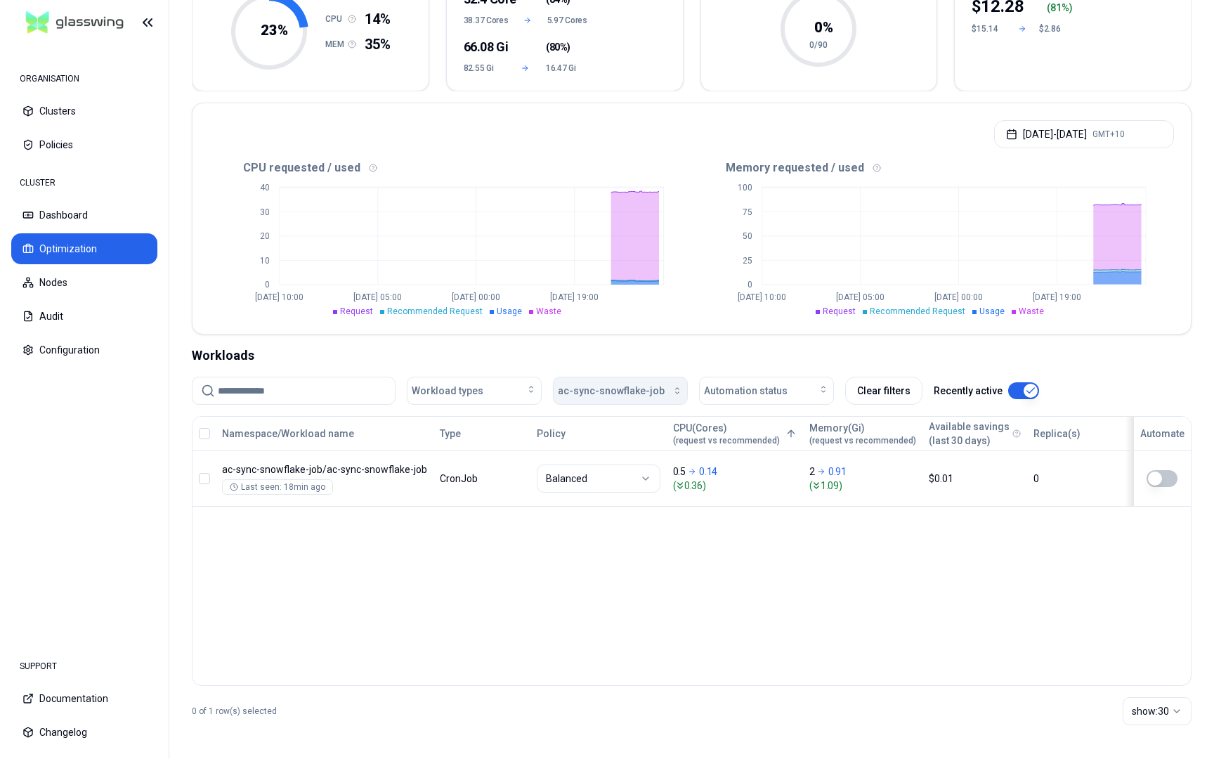
click at [668, 384] on button "ac-sync-snowflake-job" at bounding box center [620, 391] width 135 height 28
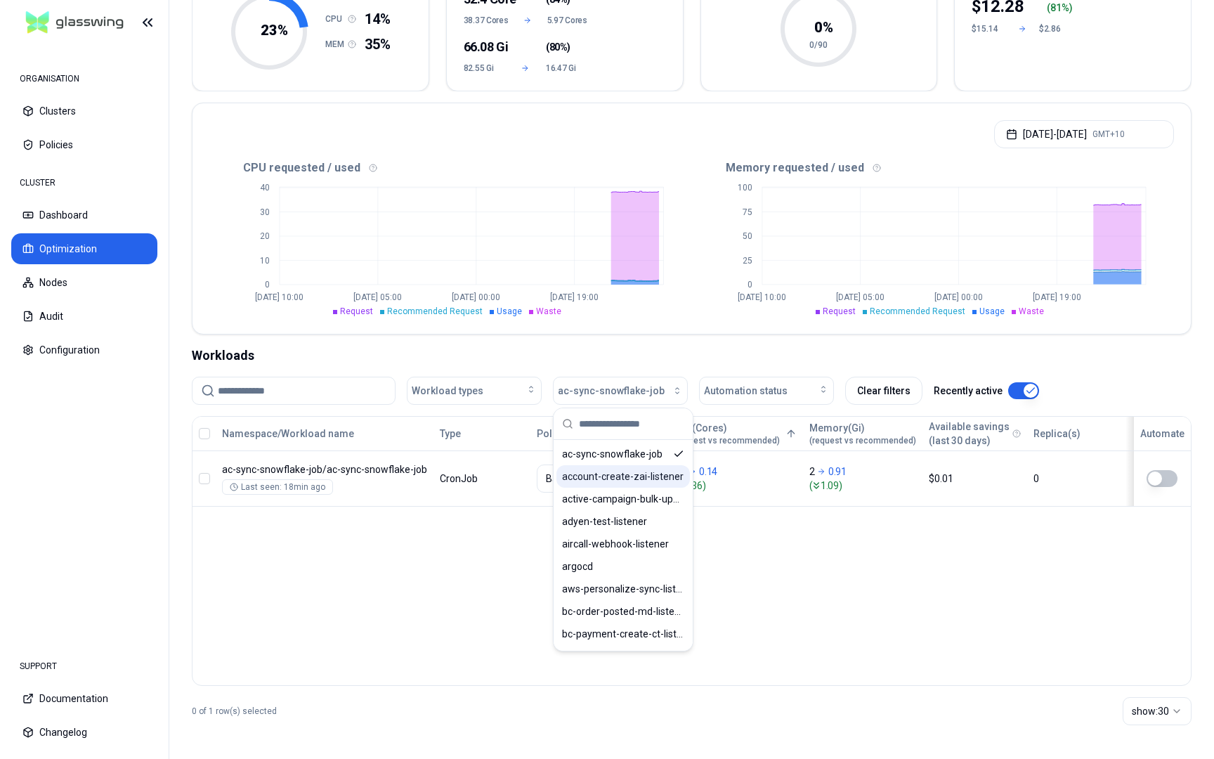
click at [677, 479] on span "account-create-zai-listener" at bounding box center [623, 476] width 122 height 14
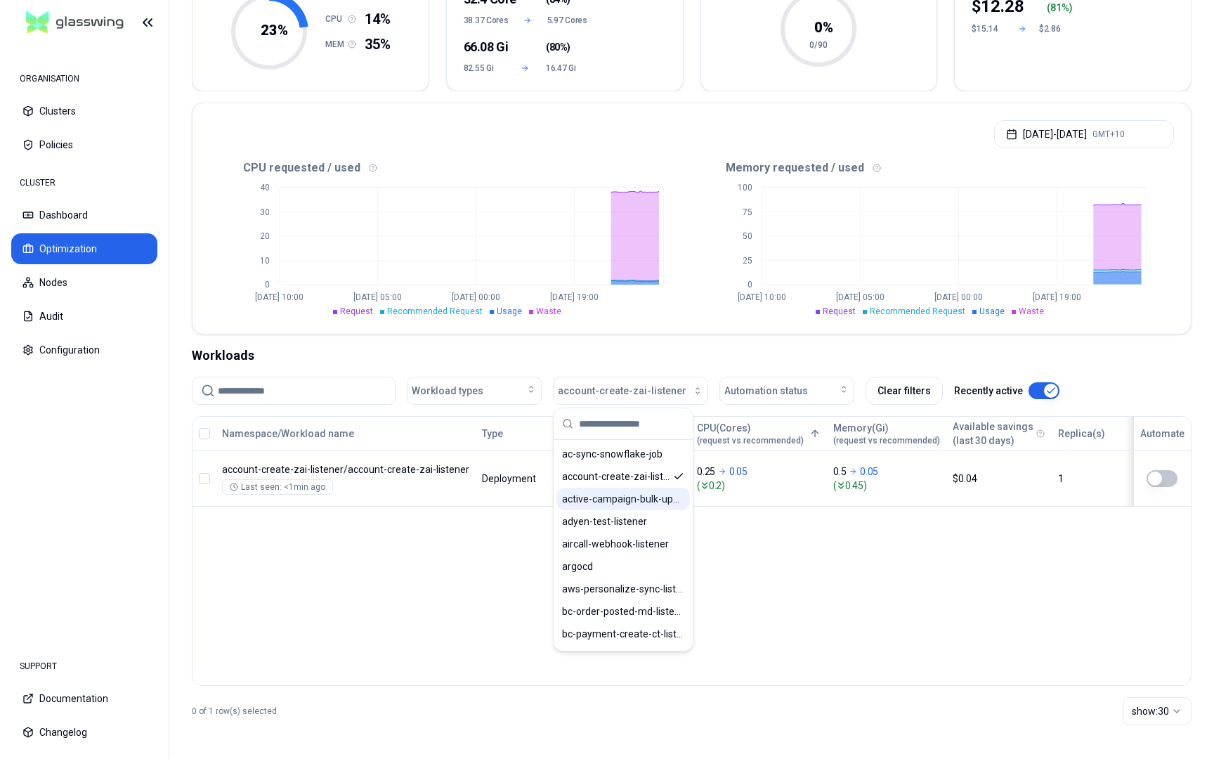
click at [666, 502] on span "active-campaign-bulk-update-listener" at bounding box center [623, 499] width 122 height 14
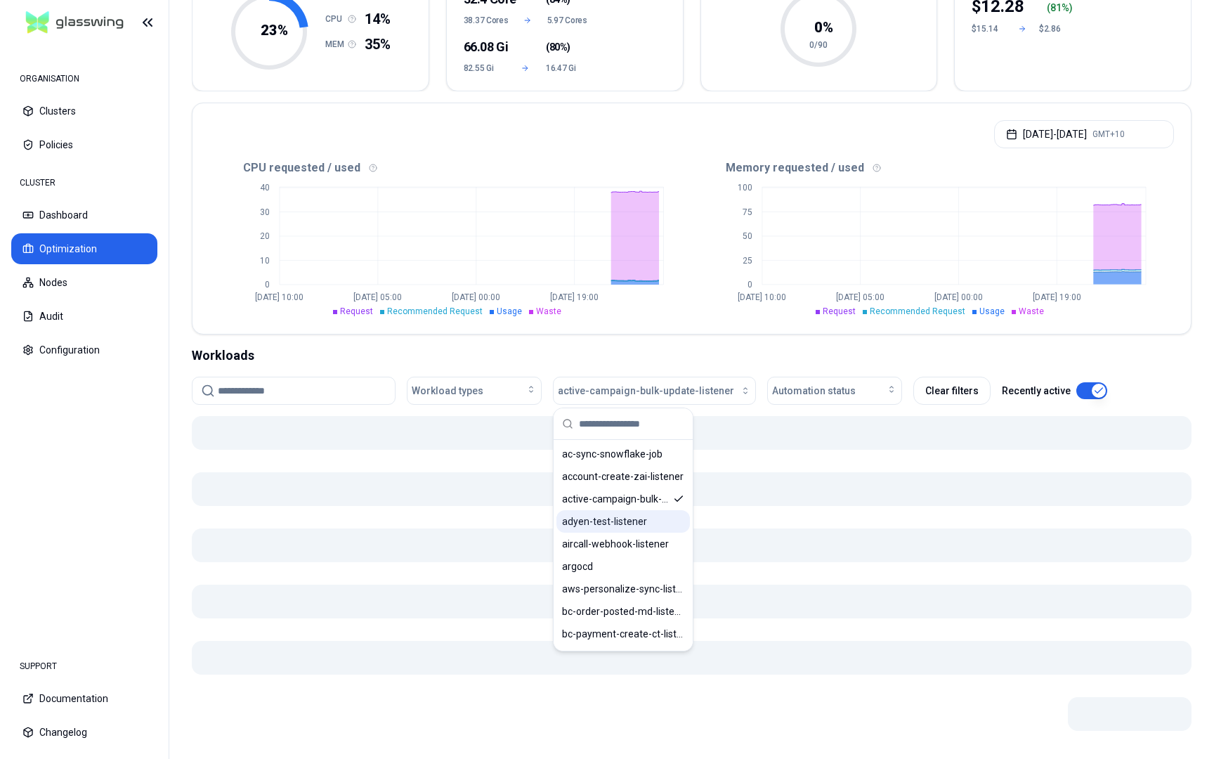
click at [666, 513] on div "adyen-test-listener" at bounding box center [624, 521] width 134 height 22
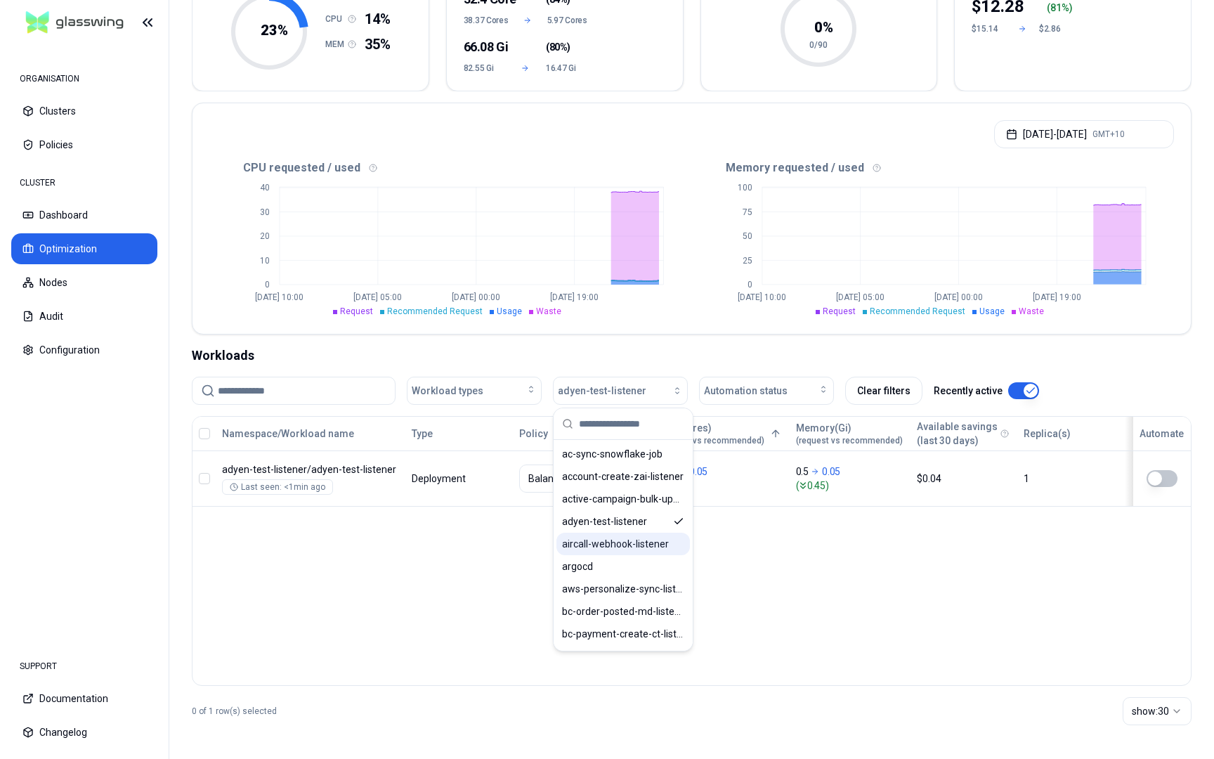
click at [668, 538] on div "aircall-webhook-listener" at bounding box center [624, 544] width 134 height 22
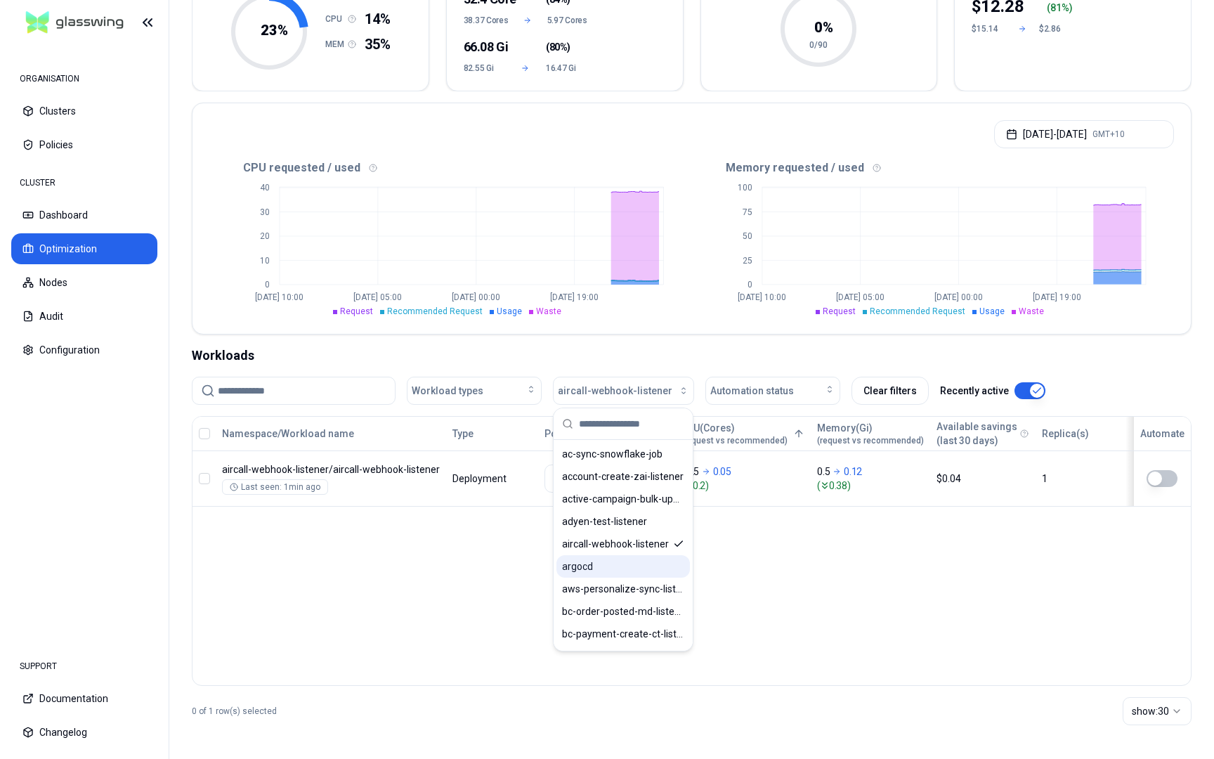
click at [662, 563] on div "argocd" at bounding box center [624, 566] width 134 height 22
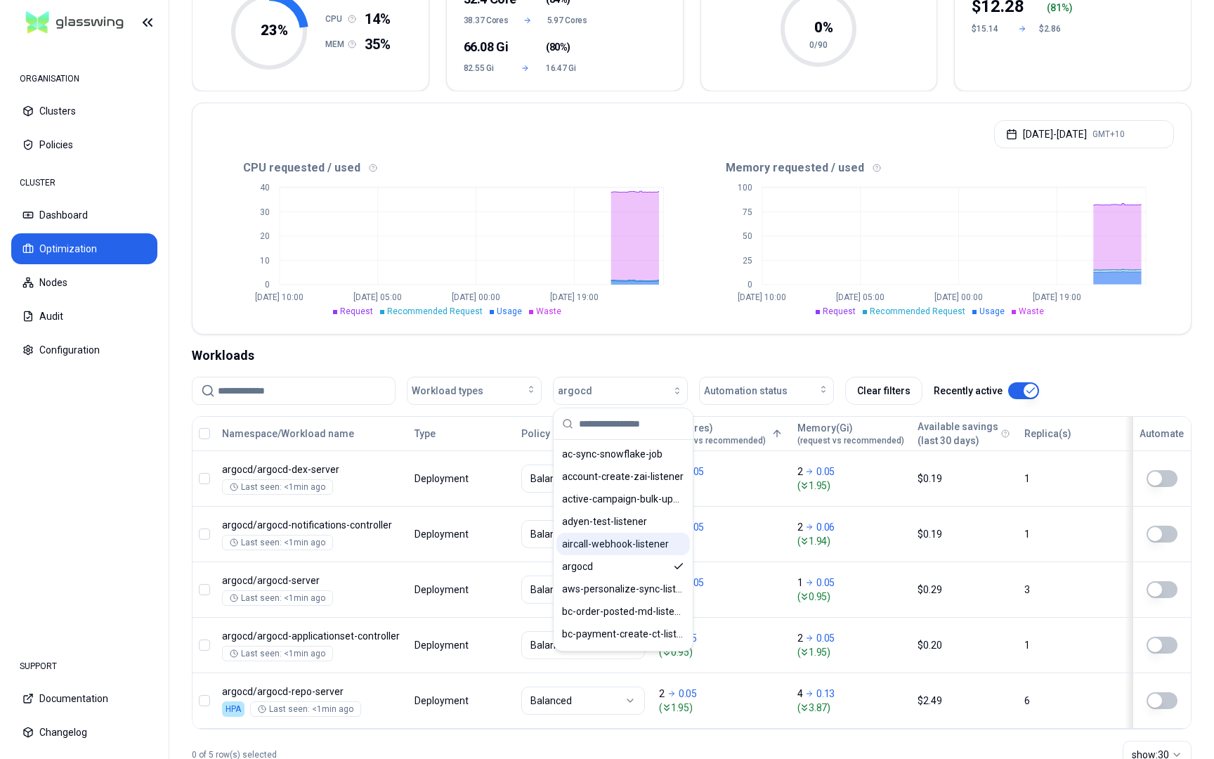
click at [670, 549] on div "aircall-webhook-listener" at bounding box center [624, 544] width 134 height 22
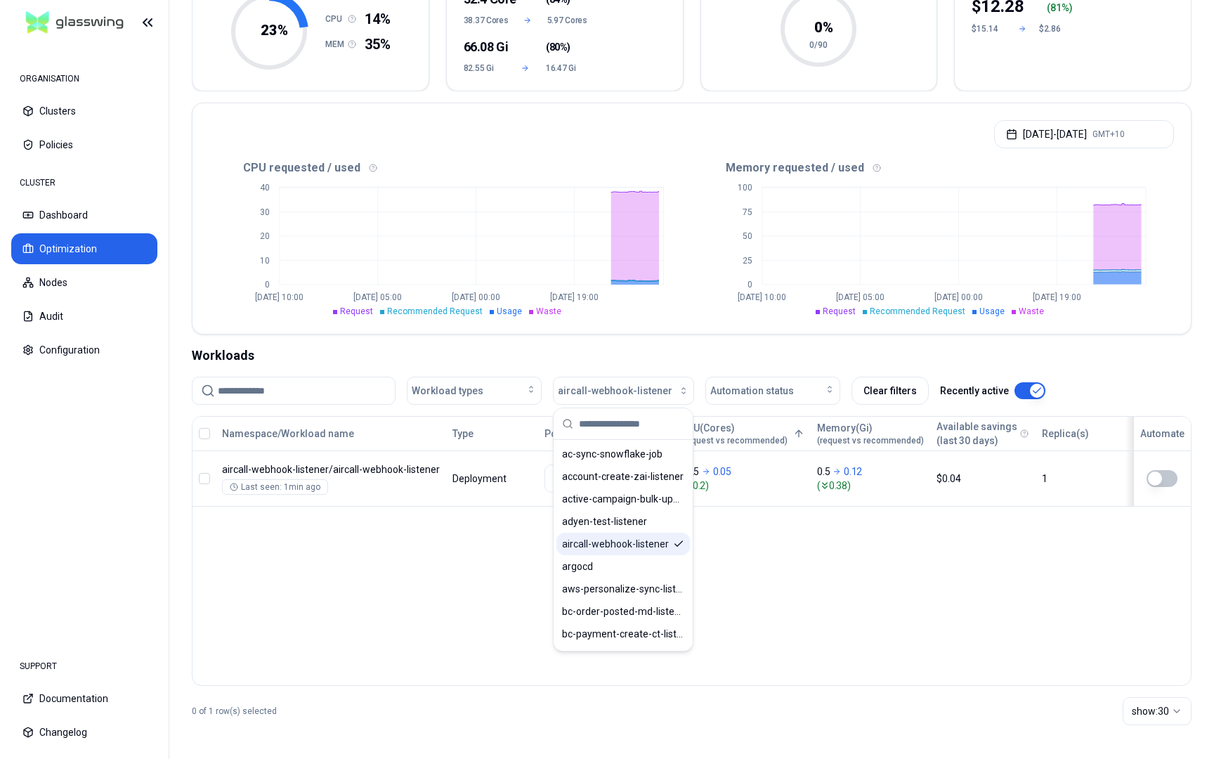
click at [678, 543] on icon "Suggestions" at bounding box center [678, 543] width 11 height 11
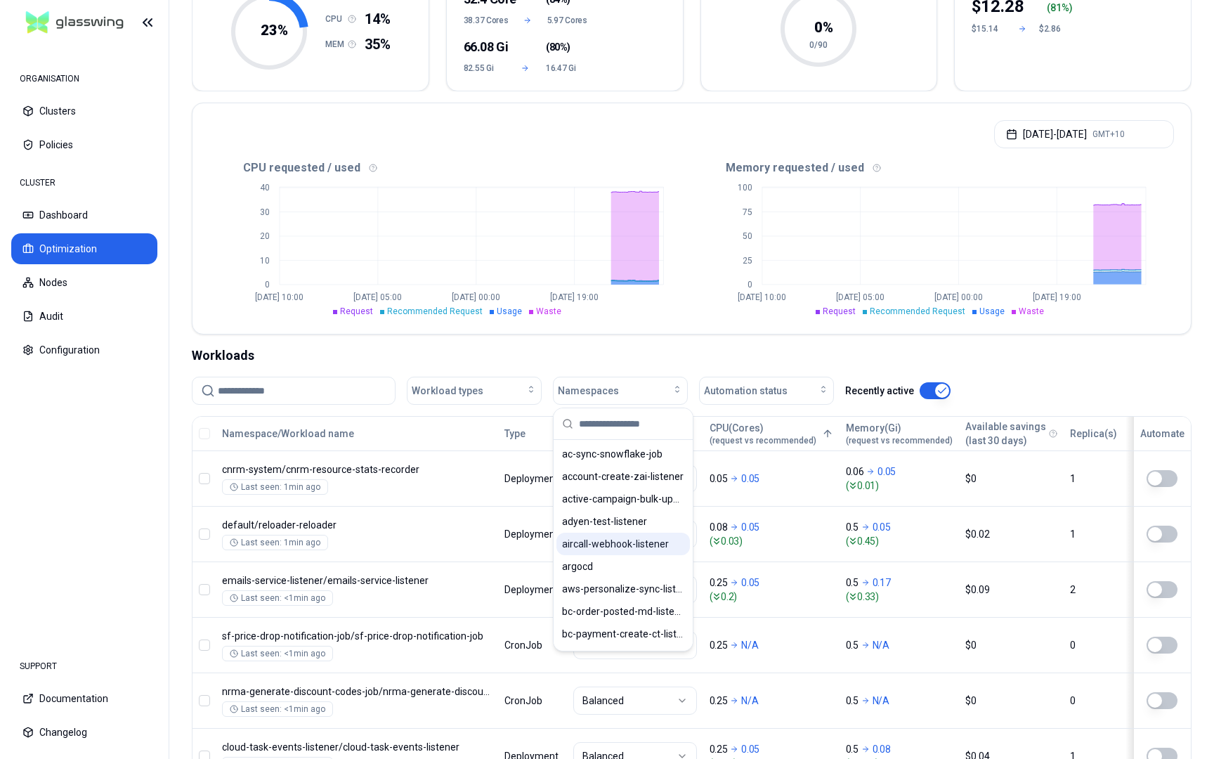
click at [730, 362] on div "Workloads" at bounding box center [692, 356] width 1000 height 20
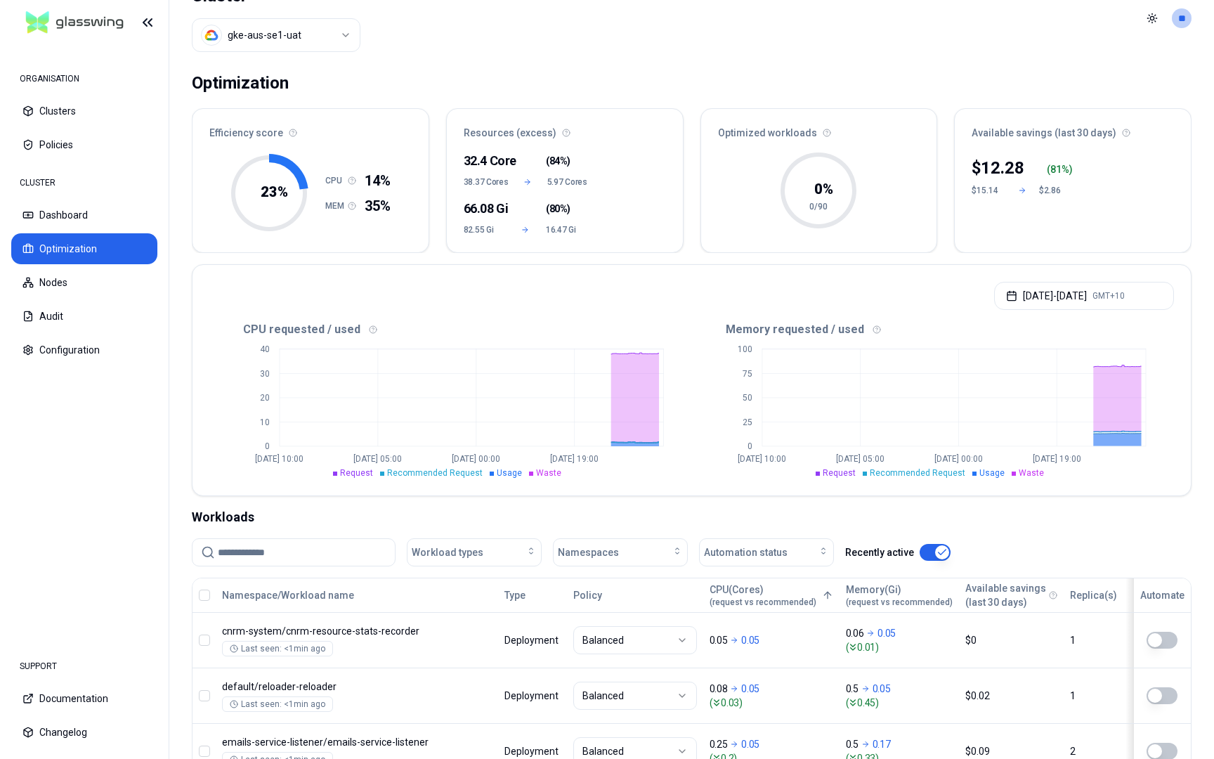
scroll to position [13, 0]
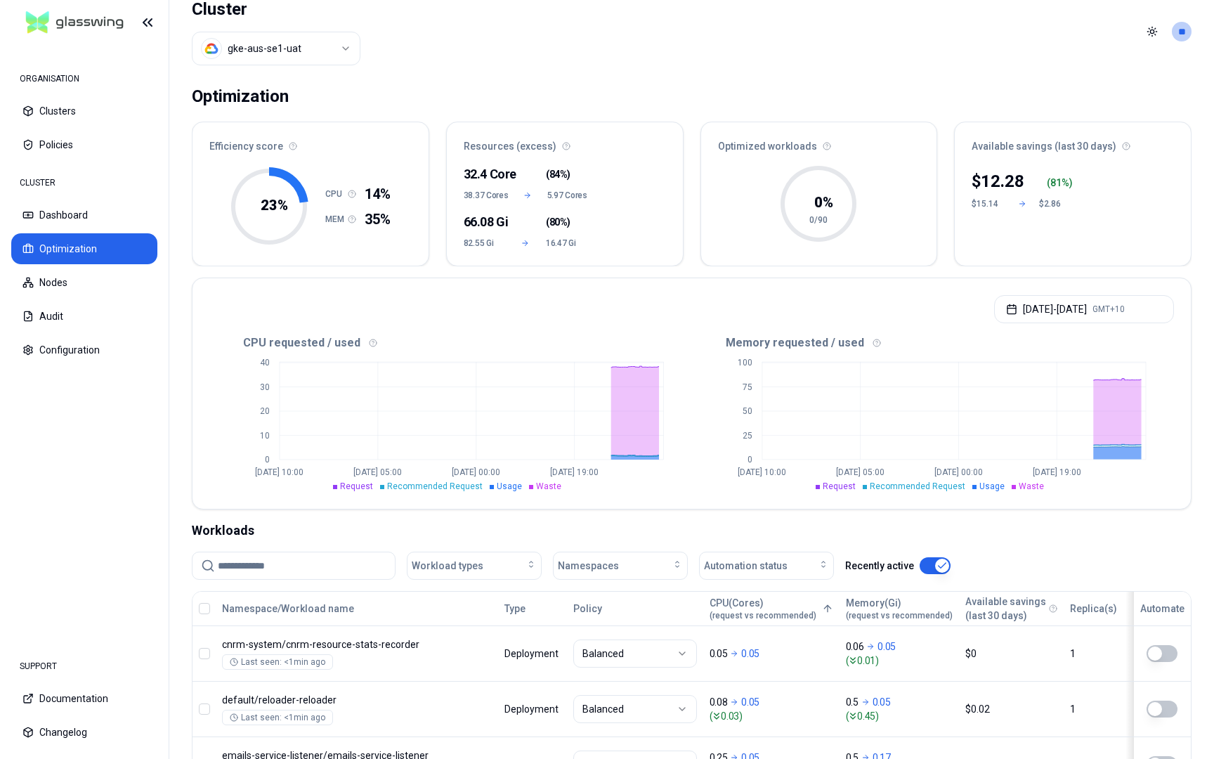
drag, startPoint x: 977, startPoint y: 181, endPoint x: 1035, endPoint y: 181, distance: 58.3
click at [889, 181] on div "$ 12.28 ( 81 %)" at bounding box center [1022, 181] width 101 height 22
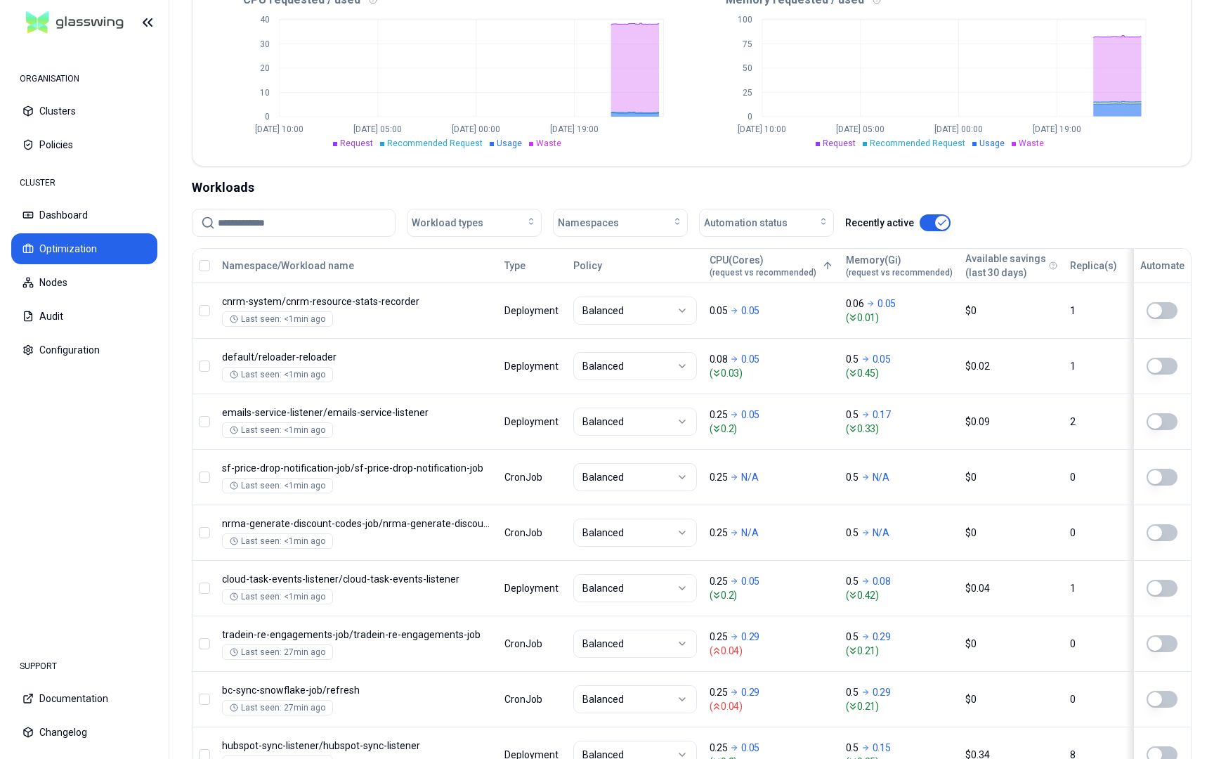
scroll to position [427, 0]
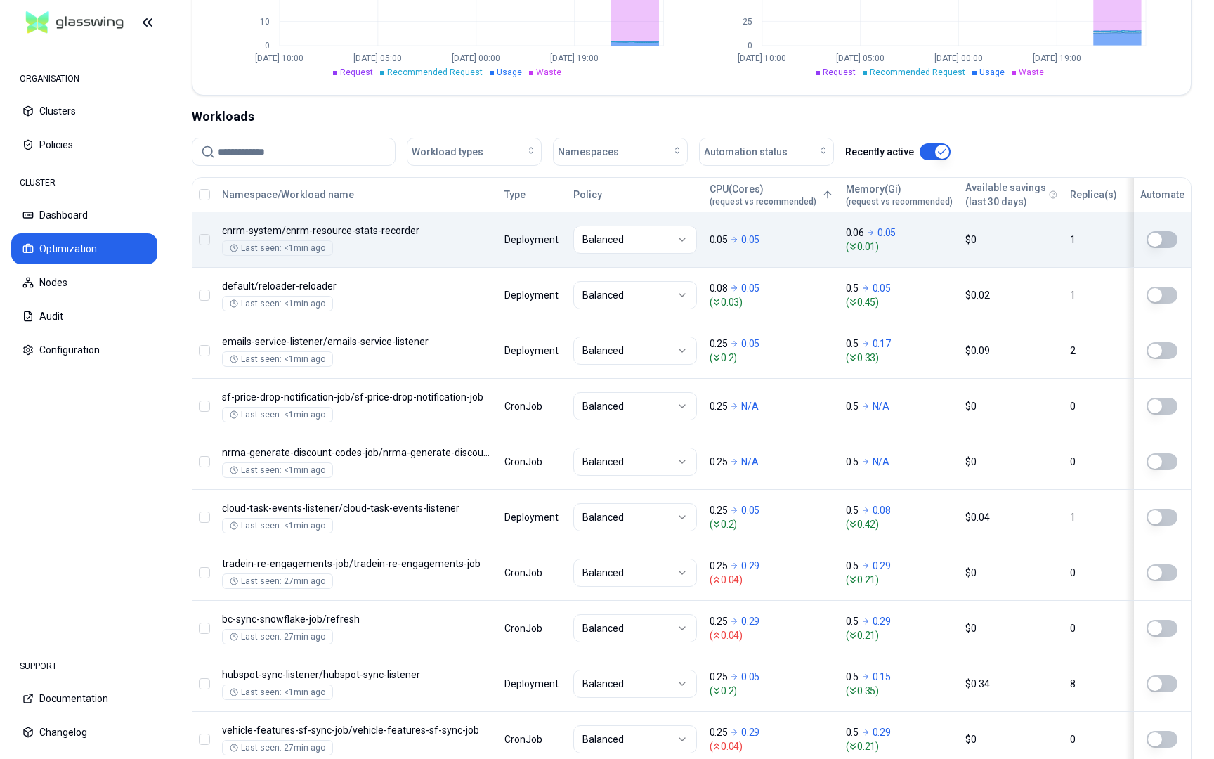
click at [599, 242] on html "ORGANISATION Clusters Policies CLUSTER Dashboard Optimization Nodes Audit Confi…" at bounding box center [607, 379] width 1214 height 759
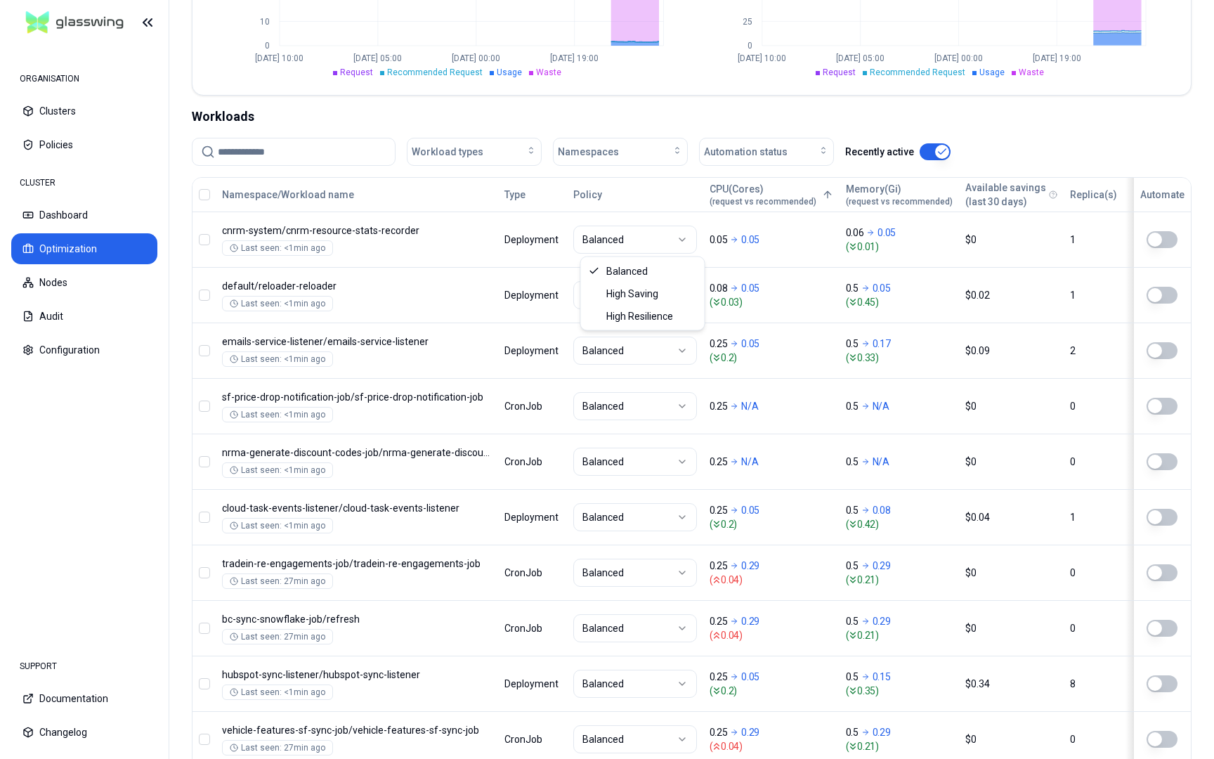
click at [35, 429] on html "ORGANISATION Clusters Policies CLUSTER Dashboard Optimization Nodes Audit Confi…" at bounding box center [607, 379] width 1214 height 759
click at [41, 147] on button "Policies" at bounding box center [84, 144] width 146 height 31
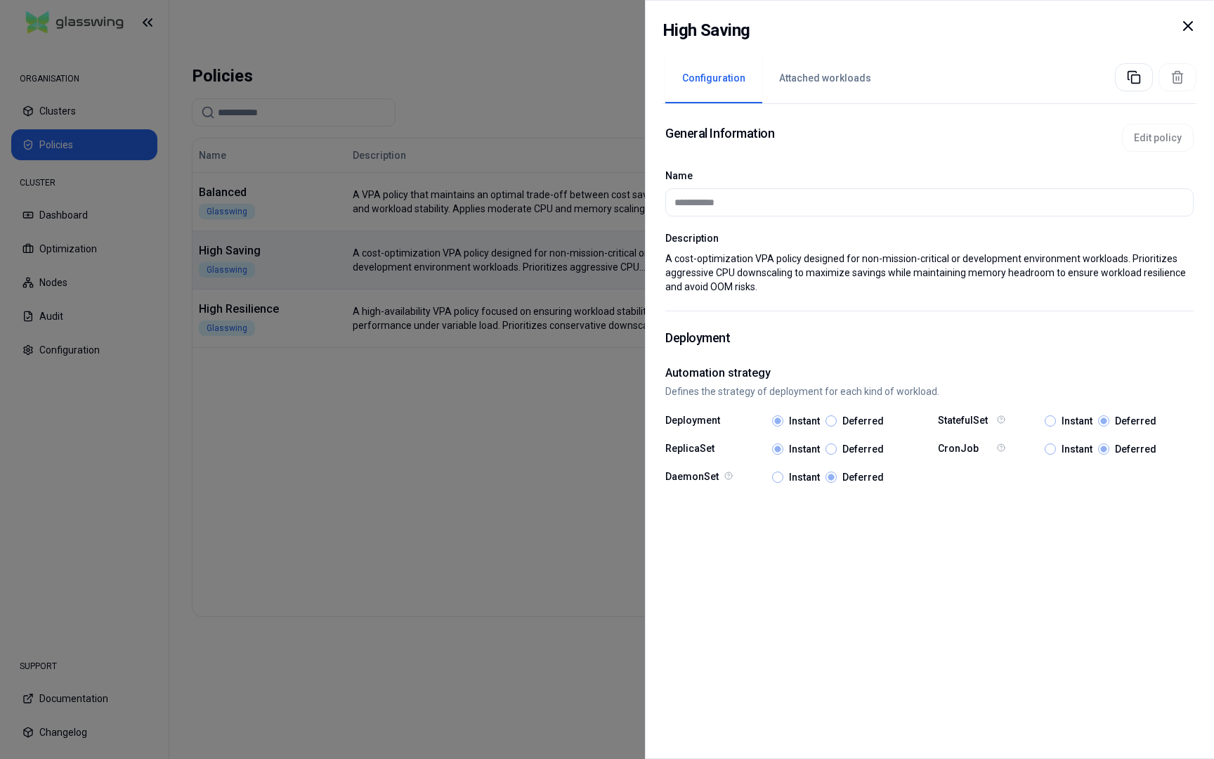
click at [353, 441] on div at bounding box center [607, 379] width 1214 height 759
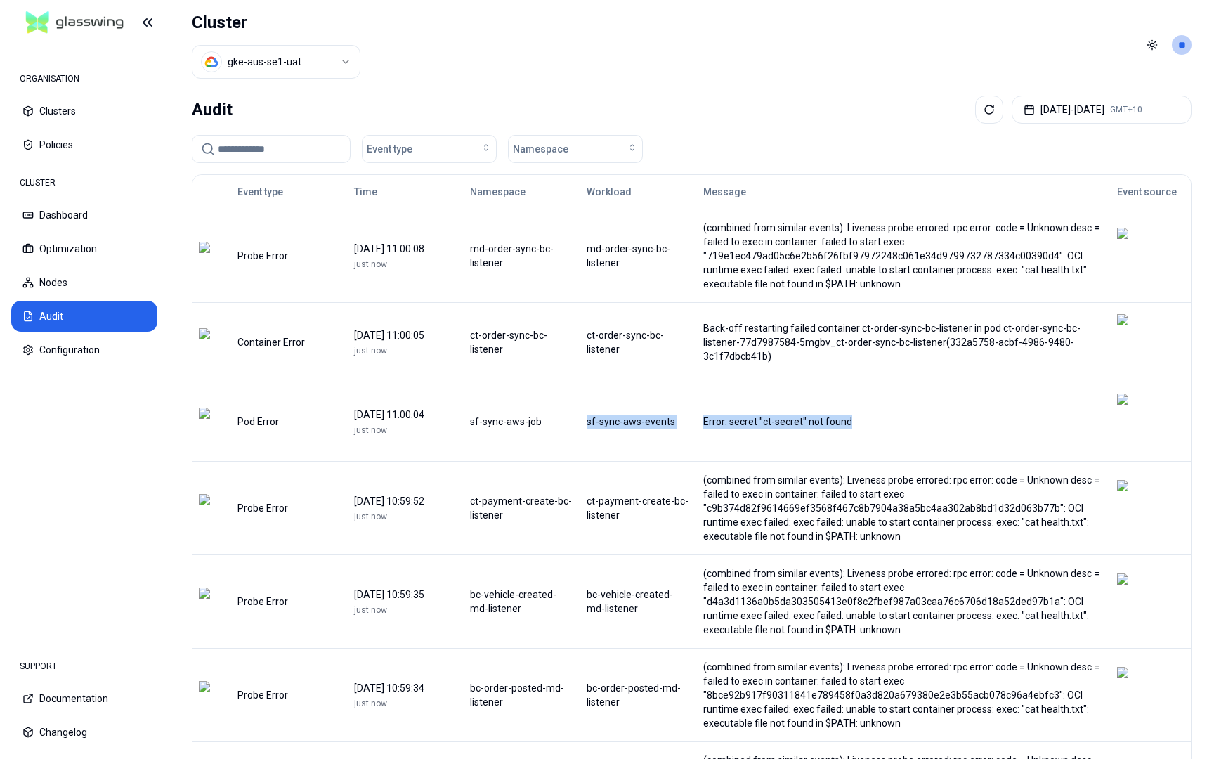
drag, startPoint x: 895, startPoint y: 401, endPoint x: 689, endPoint y: 382, distance: 207.5
click at [689, 382] on tr "Pod Error [DATE] 11:00:04 just now sf-sync-aws-job sf-sync-aws-events Error: se…" at bounding box center [692, 421] width 999 height 79
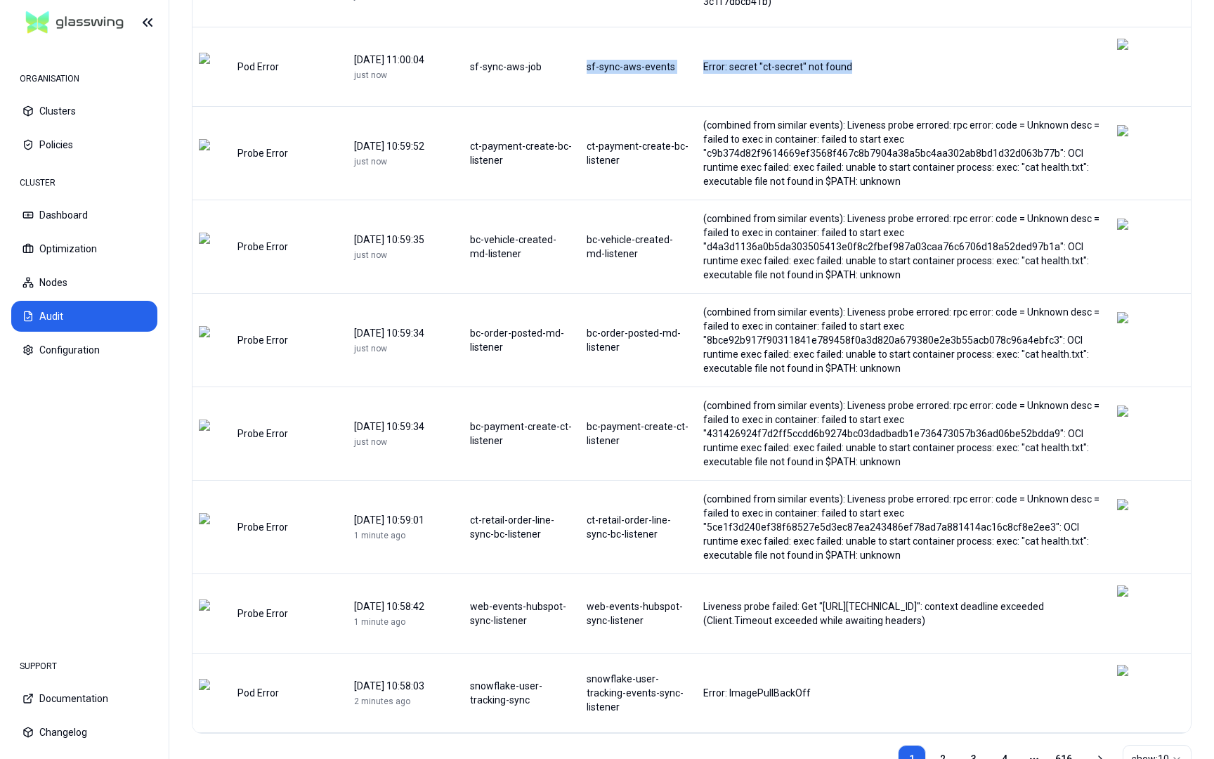
scroll to position [363, 0]
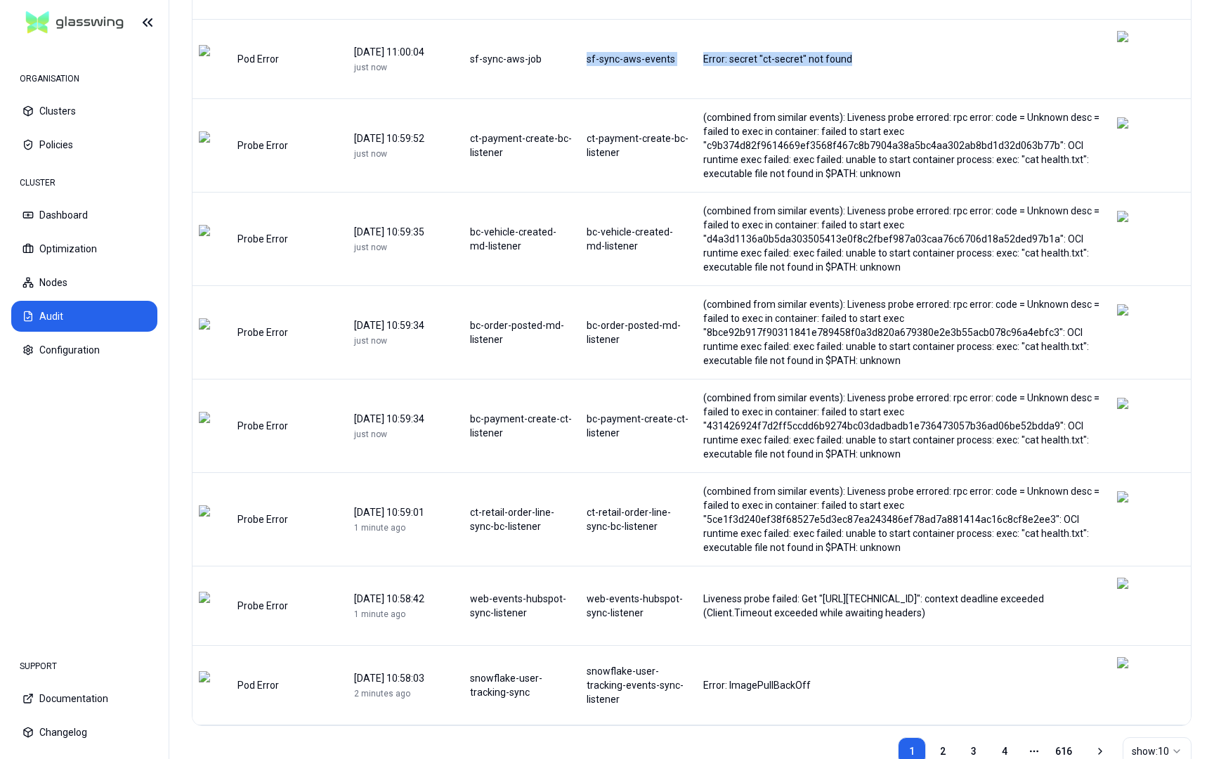
click at [889, 701] on html "ORGANISATION Clusters Policies CLUSTER Dashboard Optimization Nodes Audit Confi…" at bounding box center [607, 379] width 1214 height 759
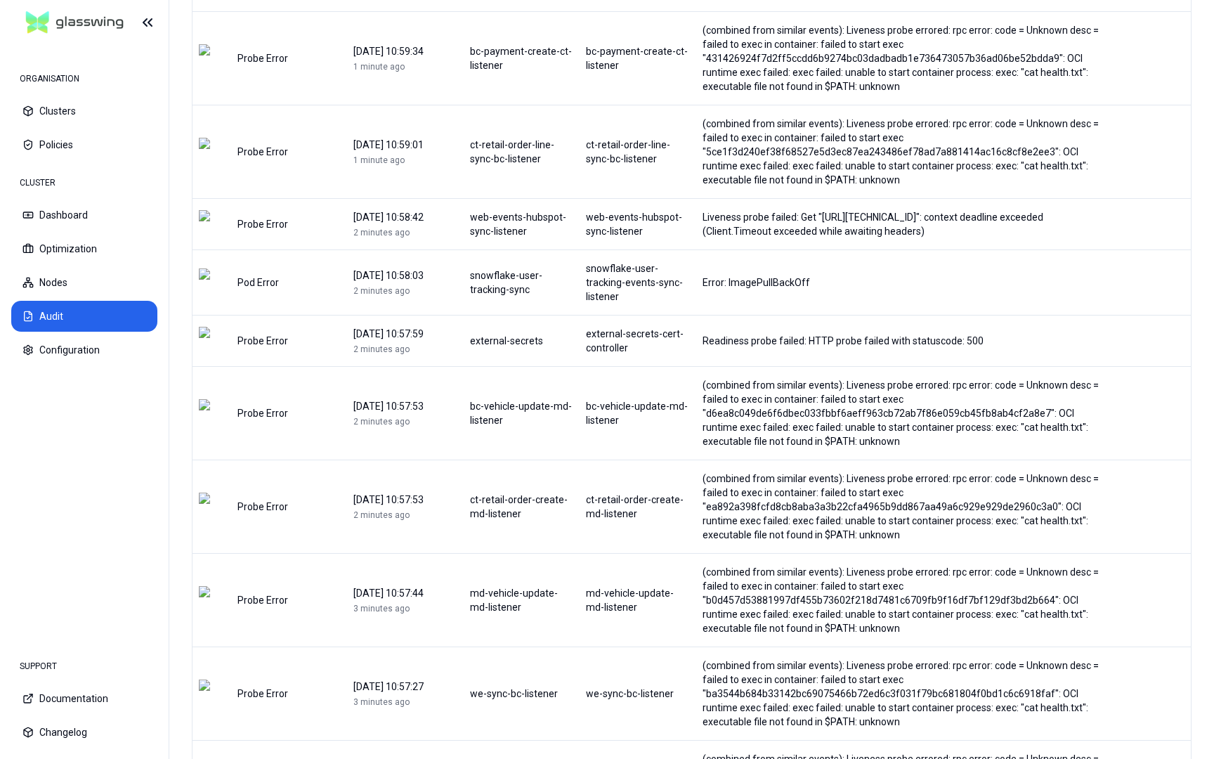
scroll to position [697, 0]
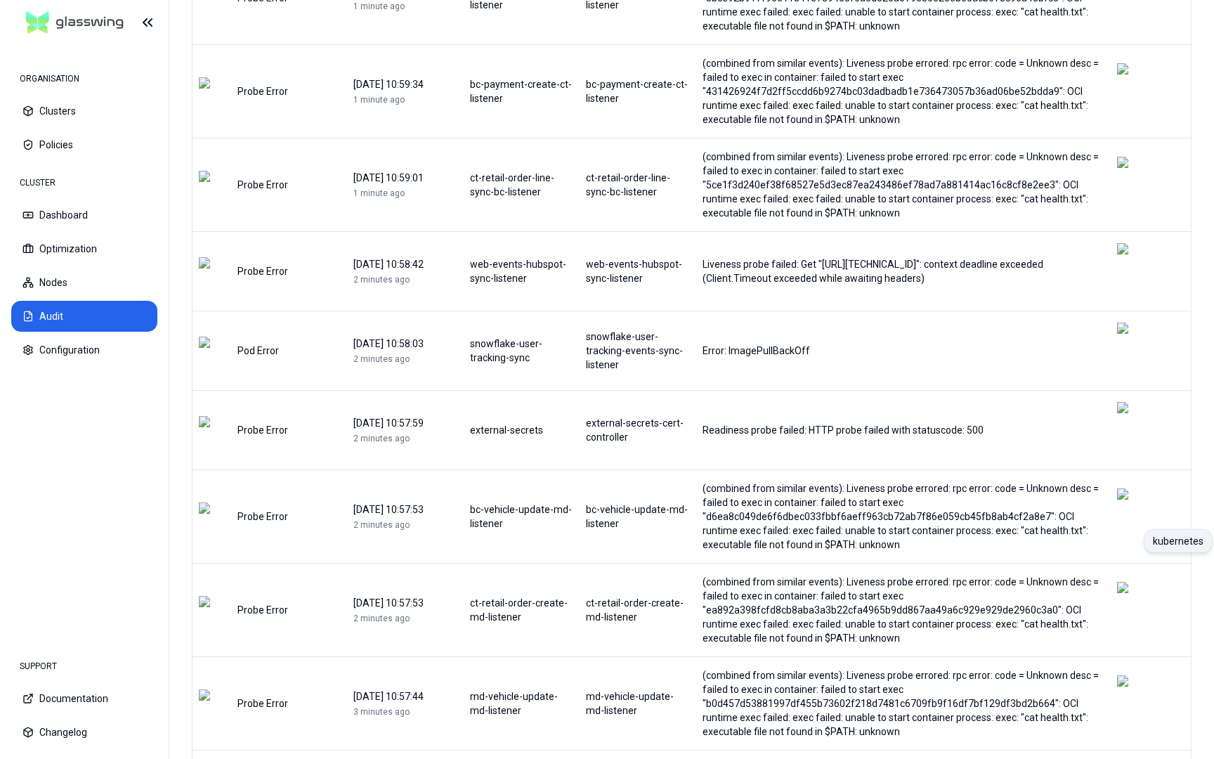
click at [889, 582] on img at bounding box center [1127, 610] width 21 height 56
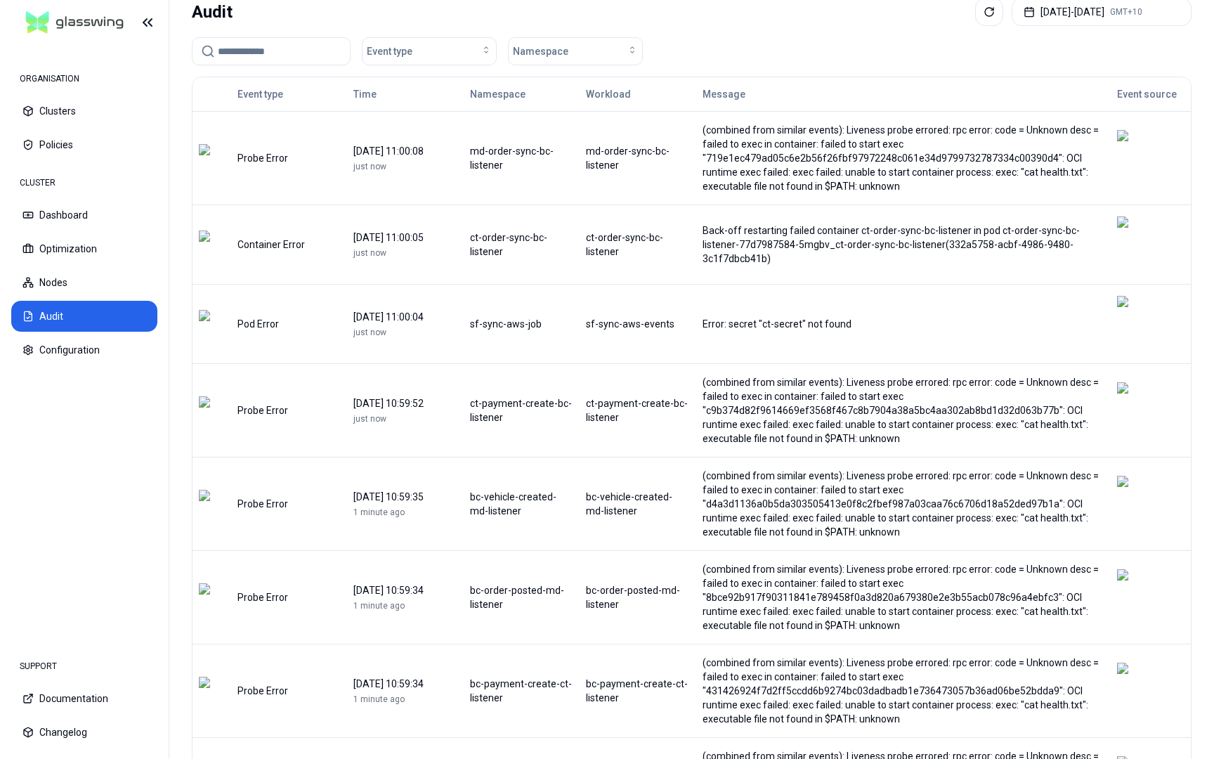
scroll to position [0, 0]
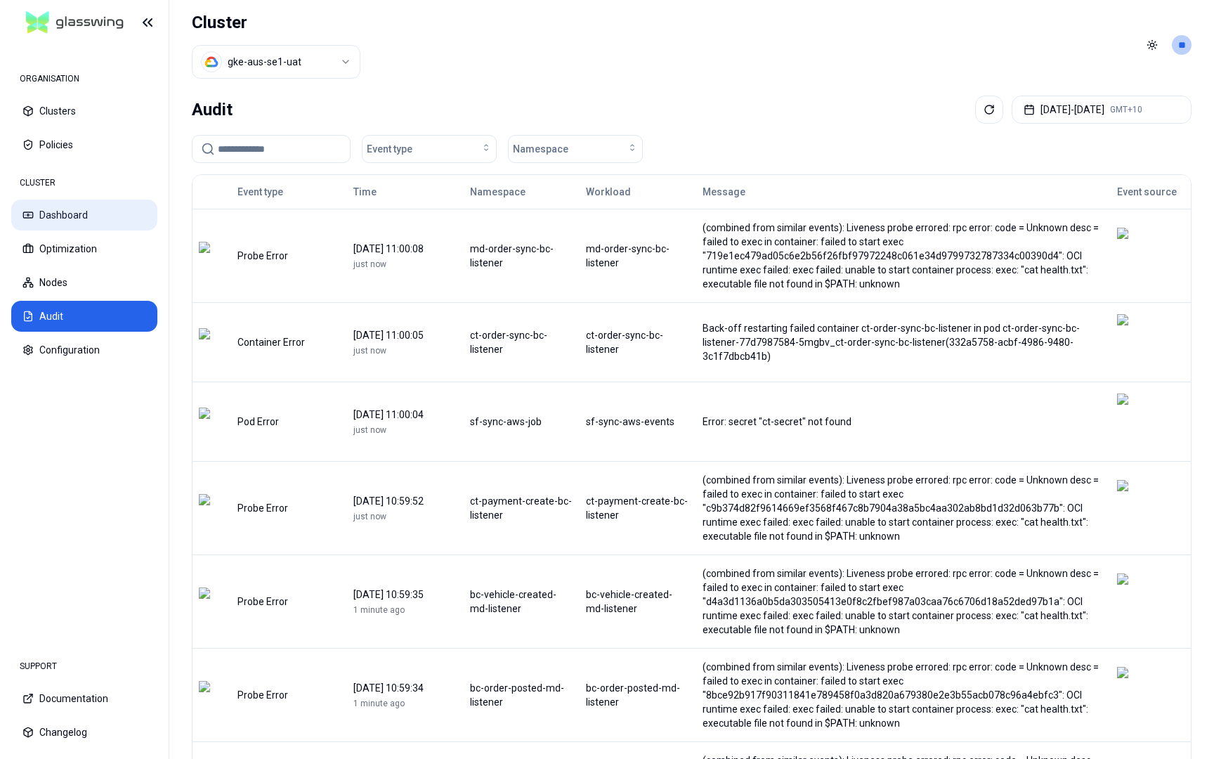
click at [75, 222] on button "Dashboard" at bounding box center [84, 215] width 146 height 31
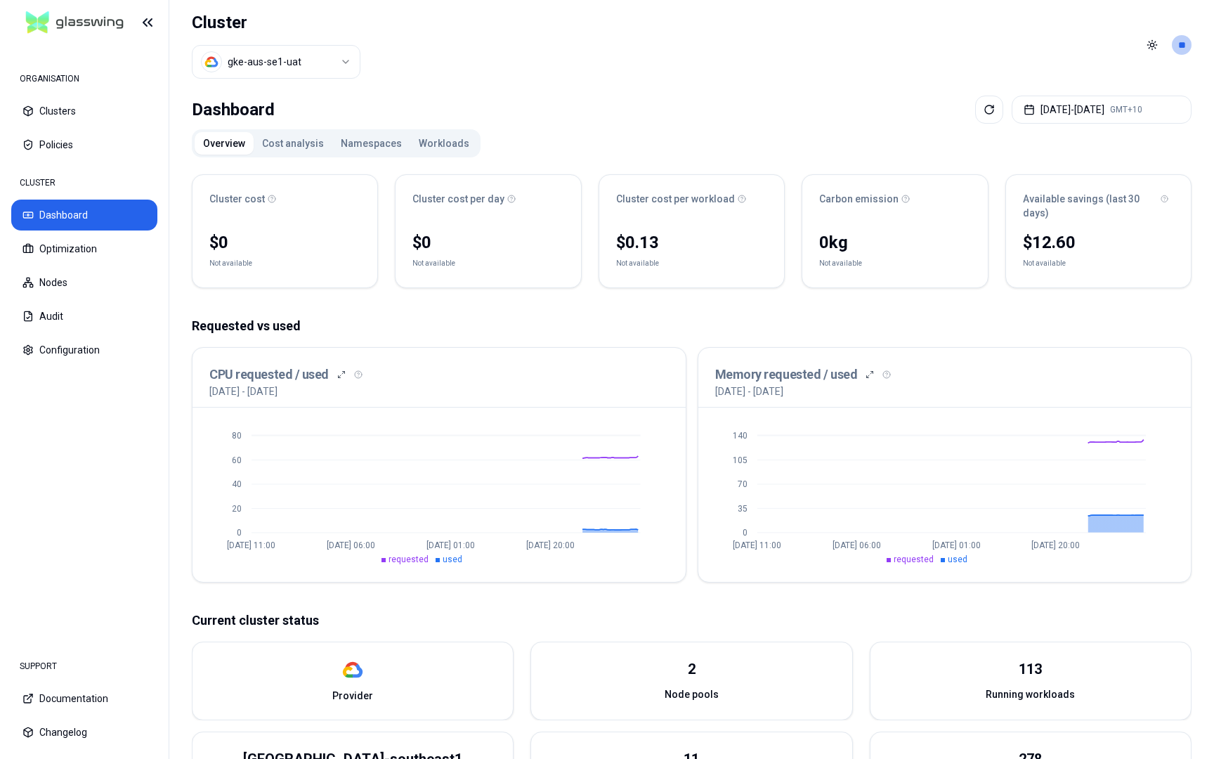
click at [294, 138] on button "Cost analysis" at bounding box center [293, 143] width 79 height 22
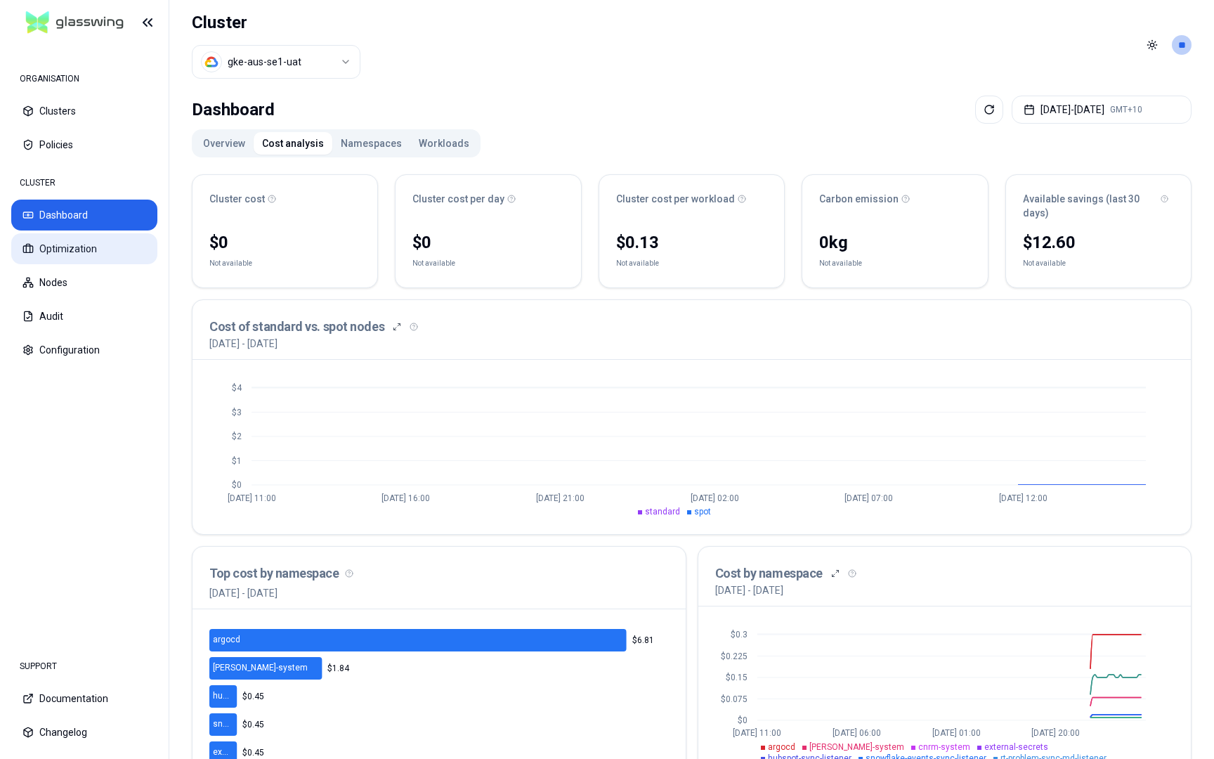
click at [54, 259] on button "Optimization" at bounding box center [84, 248] width 146 height 31
